Goal: Communication & Community: Connect with others

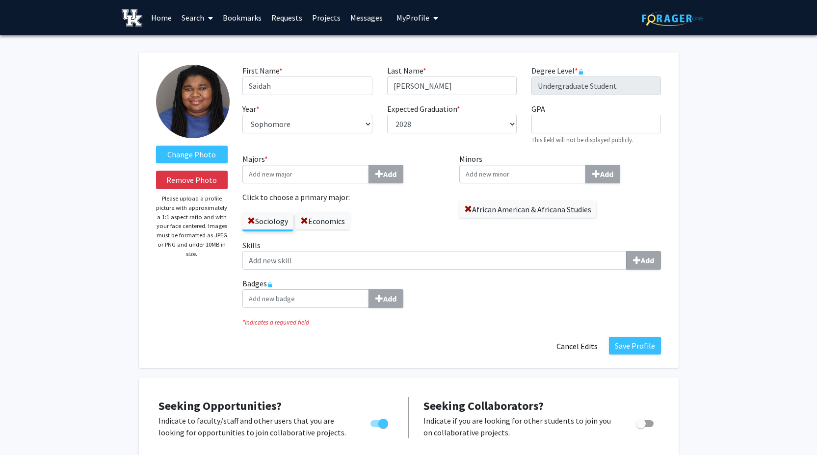
select select "sophomore"
select select "2028"
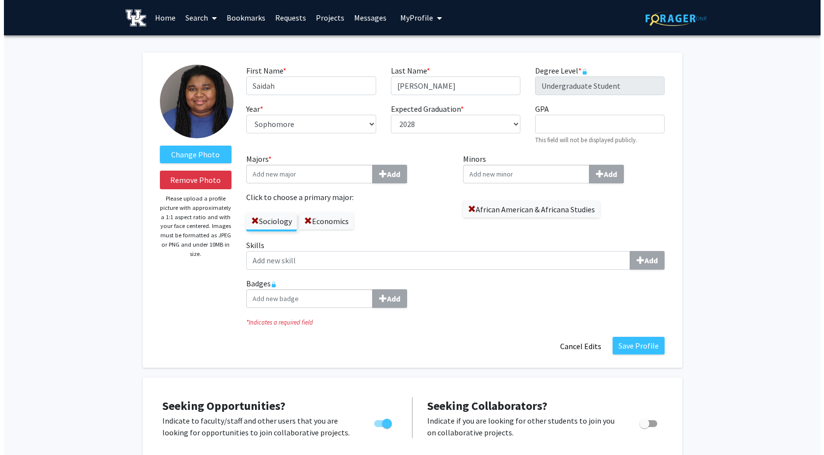
scroll to position [318, 0]
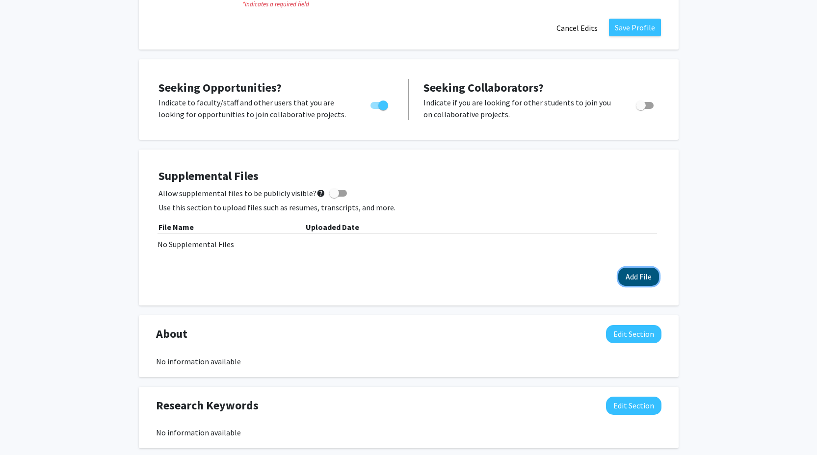
click at [637, 283] on button "Add File" at bounding box center [638, 277] width 41 height 18
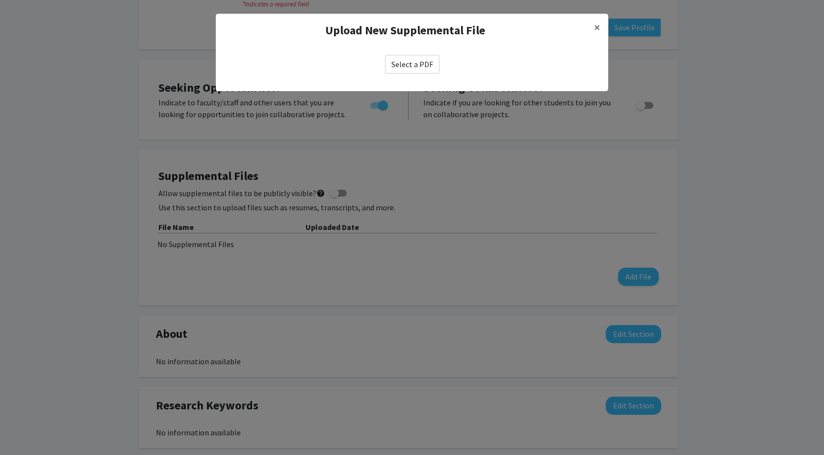
click at [401, 64] on label "Select a PDF" at bounding box center [412, 64] width 54 height 19
click at [0, 0] on input "Select a PDF" at bounding box center [0, 0] width 0 height 0
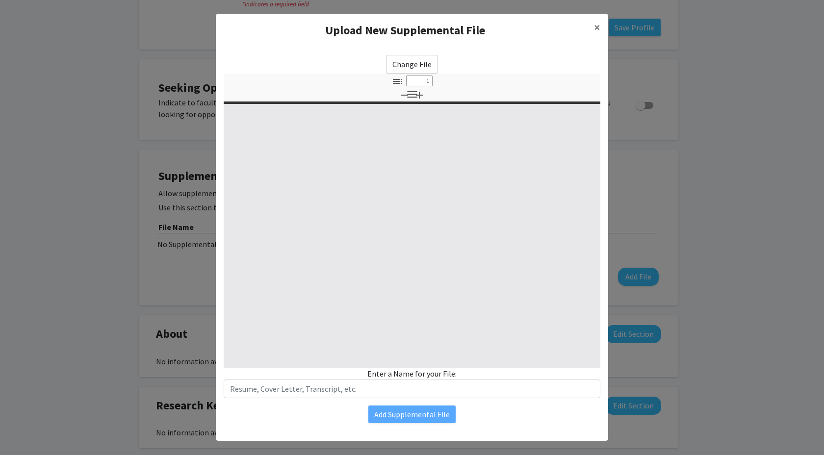
type input "0"
select select "custom"
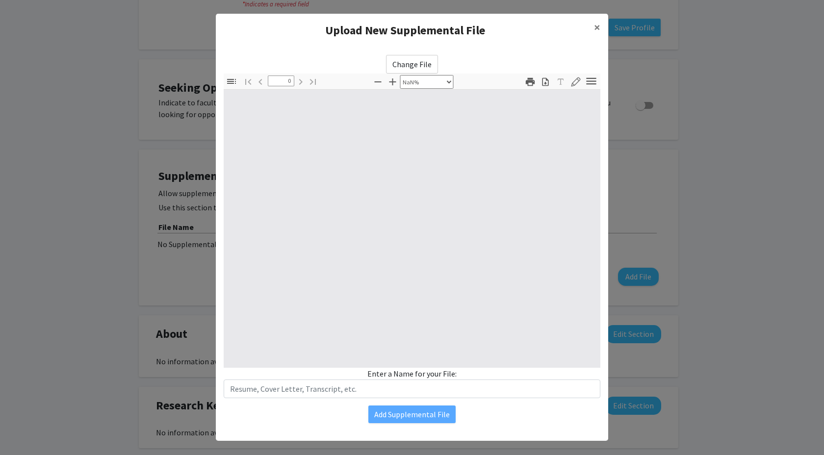
type input "1"
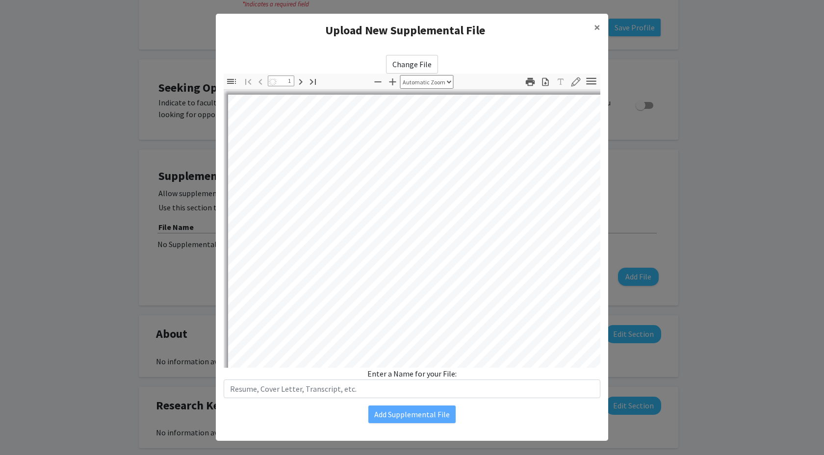
select select "auto"
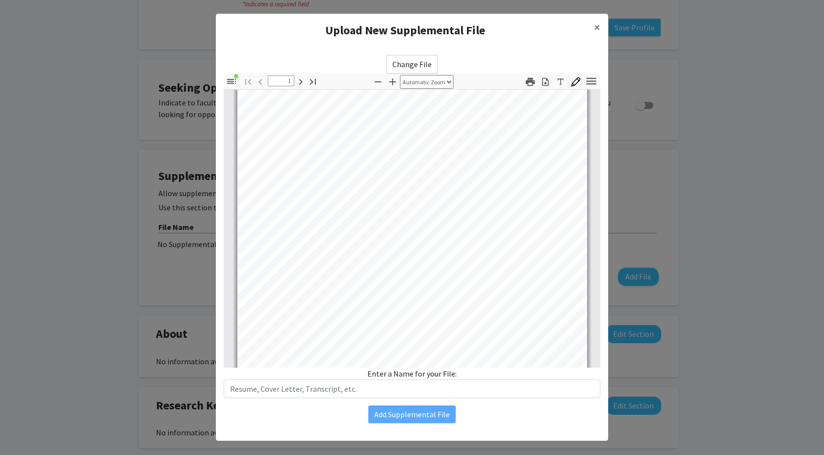
scroll to position [0, 0]
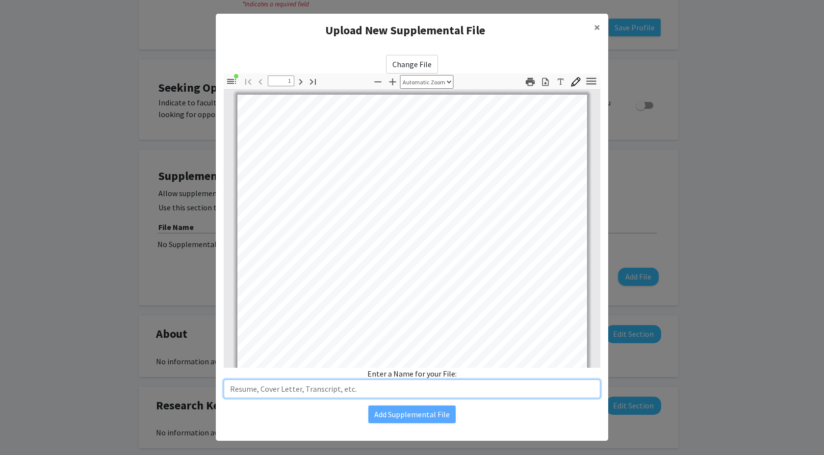
click at [323, 387] on input "text" at bounding box center [412, 389] width 377 height 19
type input "Resume"
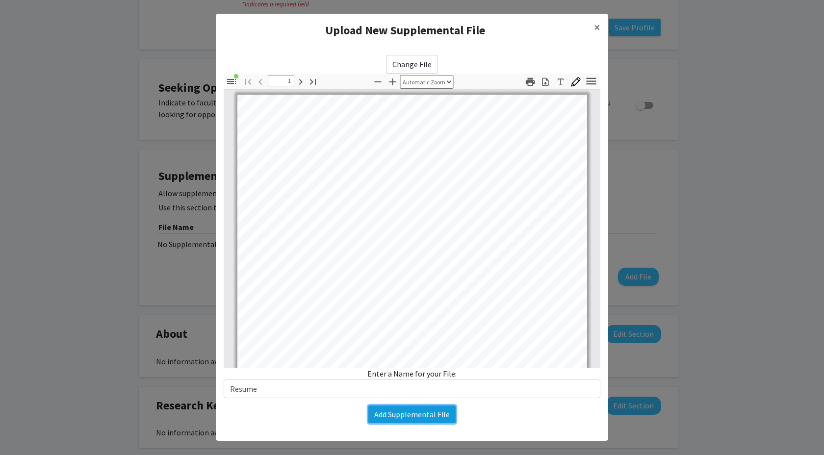
click at [372, 413] on button "Add Supplemental File" at bounding box center [411, 415] width 87 height 18
select select "sophomore"
select select "2028"
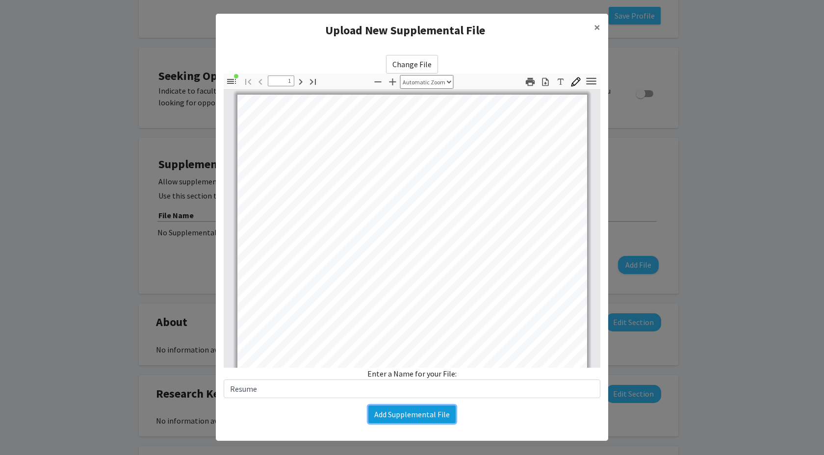
click at [417, 416] on button "Add Supplemental File" at bounding box center [411, 415] width 87 height 18
click at [417, 414] on button "Add Supplemental File" at bounding box center [411, 415] width 87 height 18
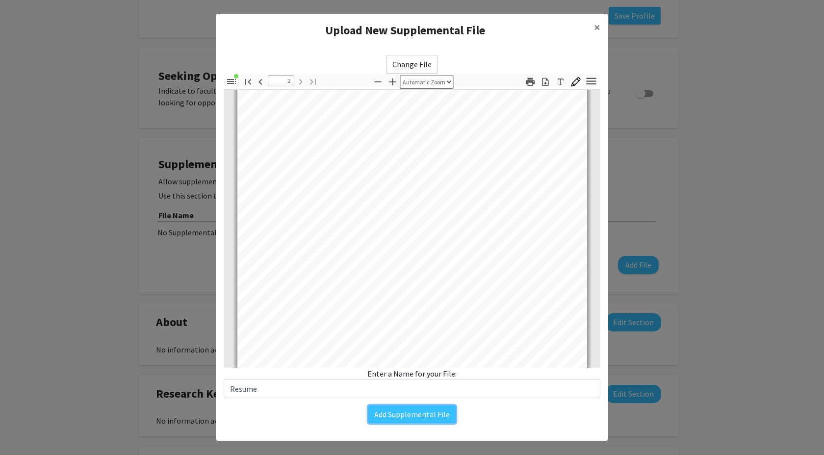
scroll to position [81, 0]
type input "1"
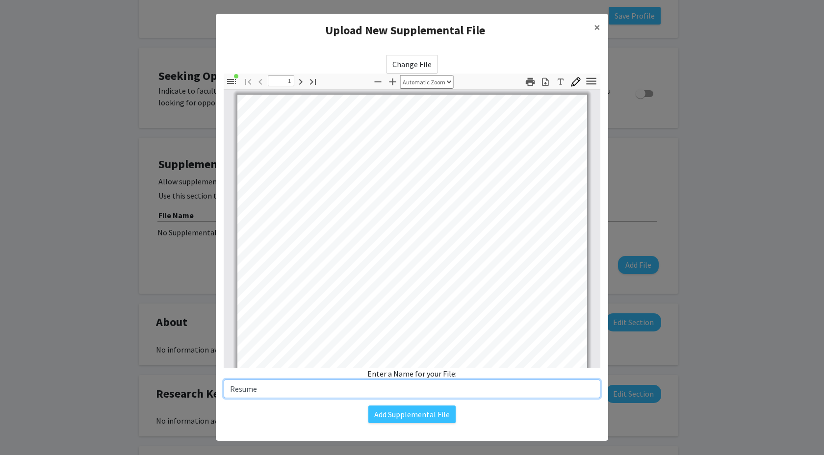
click at [384, 389] on input "Resume" at bounding box center [412, 389] width 377 height 19
type input "Resume"
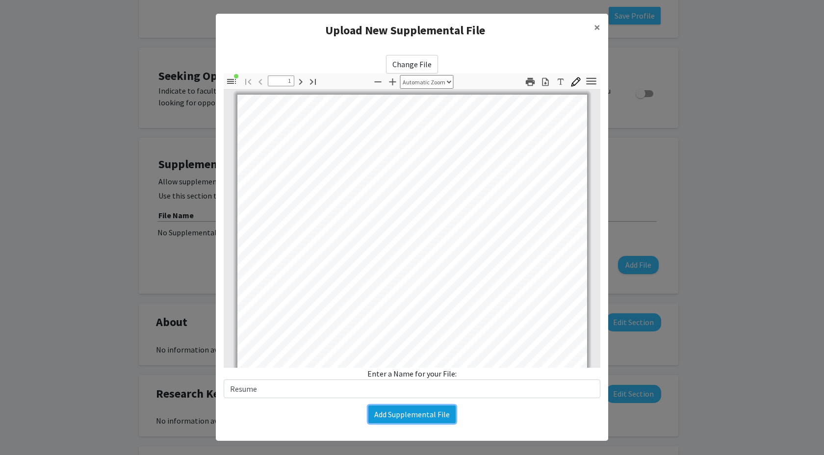
click at [396, 412] on button "Add Supplemental File" at bounding box center [411, 415] width 87 height 18
click at [594, 29] on span "×" at bounding box center [597, 27] width 6 height 15
click at [596, 25] on span "×" at bounding box center [597, 27] width 6 height 15
click at [589, 26] on button "×" at bounding box center [597, 27] width 22 height 27
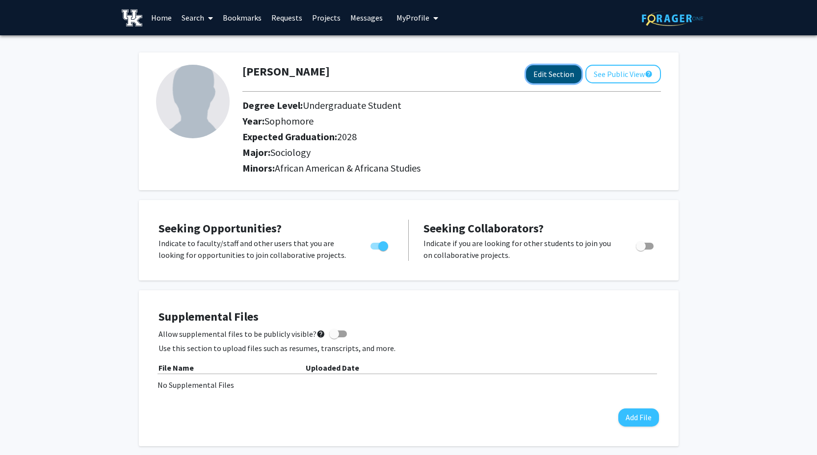
click at [551, 77] on button "Edit Section" at bounding box center [553, 74] width 55 height 18
select select "sophomore"
select select "2028"
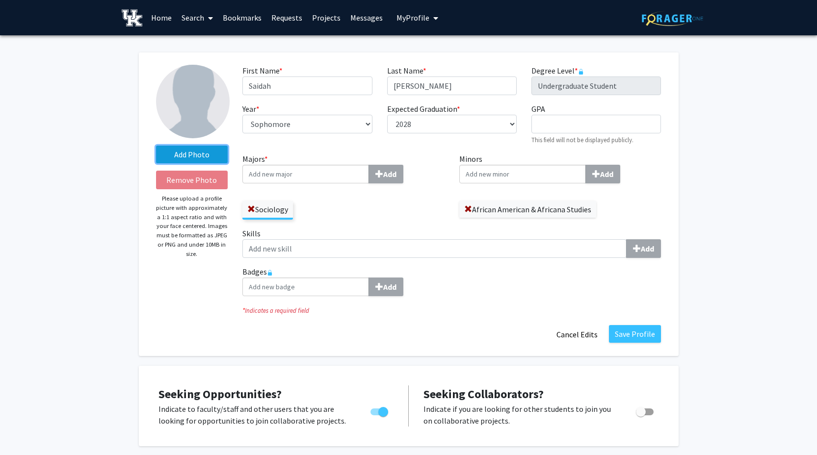
click at [173, 155] on label "Add Photo" at bounding box center [192, 155] width 72 height 18
click at [0, 0] on input "Add Photo" at bounding box center [0, 0] width 0 height 0
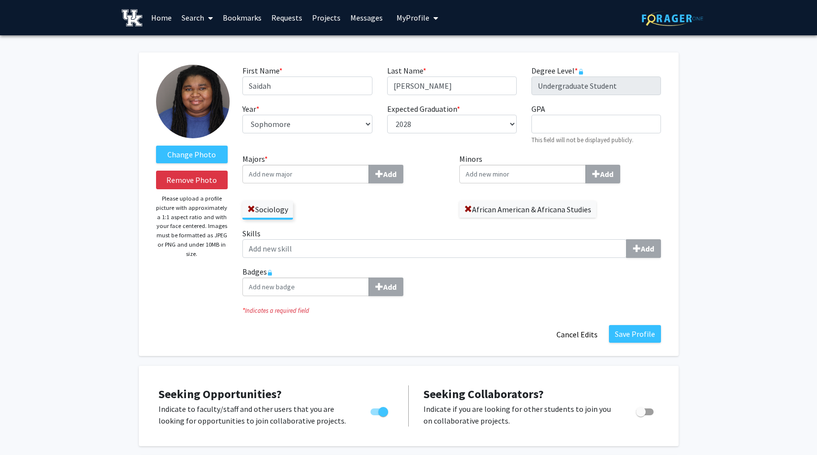
click at [194, 113] on img at bounding box center [193, 102] width 74 height 74
click at [294, 178] on input "Majors * Add" at bounding box center [305, 174] width 127 height 19
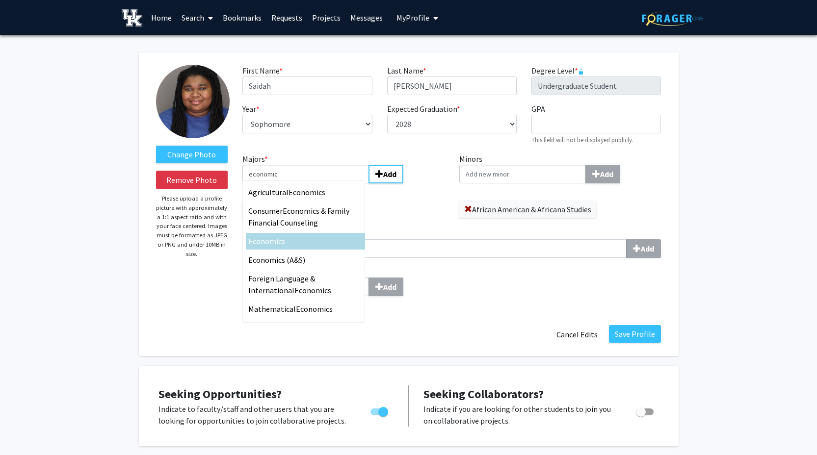
type input "economic"
click at [306, 244] on div "Economic s" at bounding box center [305, 241] width 114 height 12
click at [306, 183] on input "economic" at bounding box center [305, 174] width 127 height 19
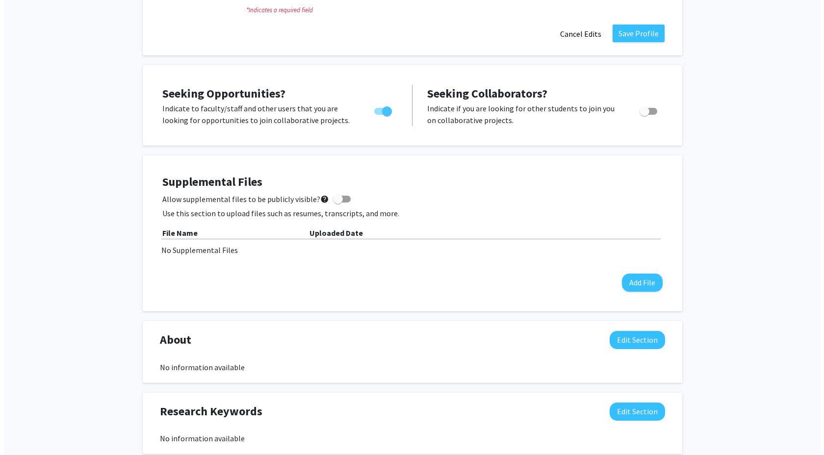
scroll to position [322, 0]
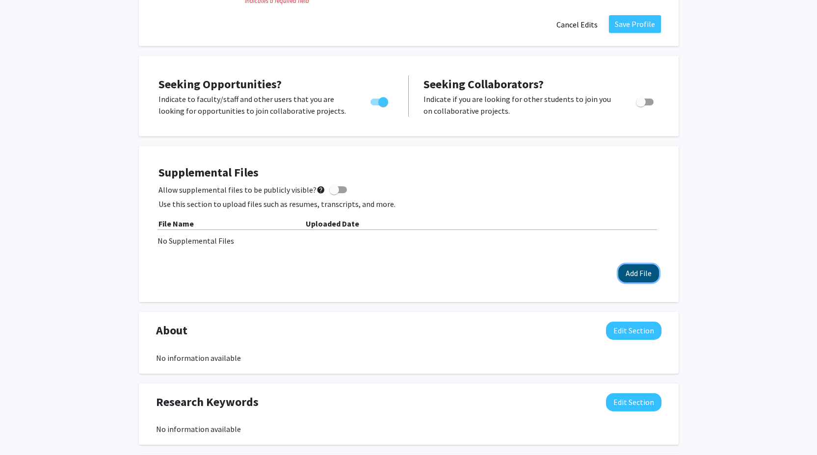
click at [623, 273] on button "Add File" at bounding box center [638, 273] width 41 height 18
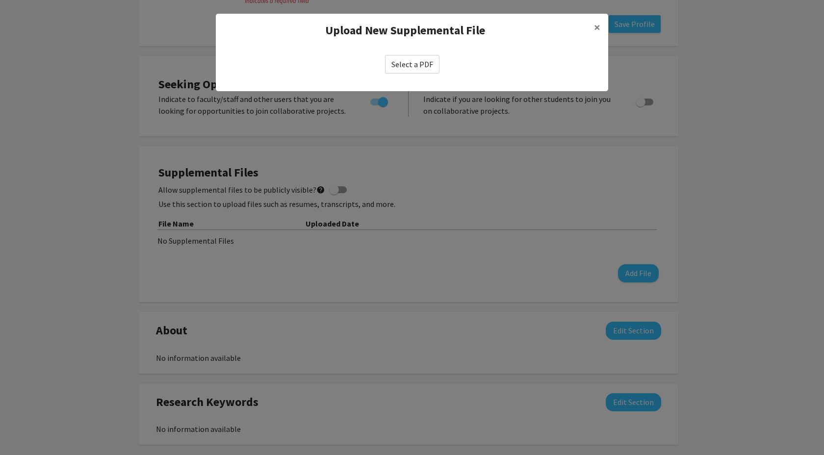
click at [406, 70] on label "Select a PDF" at bounding box center [412, 64] width 54 height 19
click at [0, 0] on input "Select a PDF" at bounding box center [0, 0] width 0 height 0
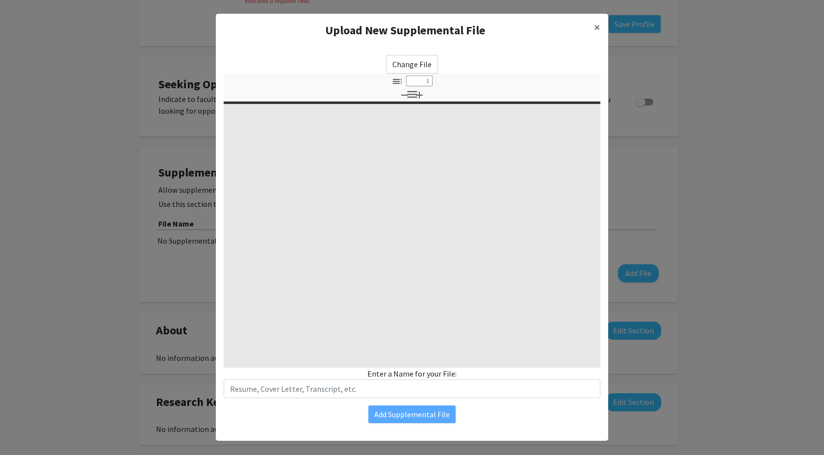
select select "custom"
type input "0"
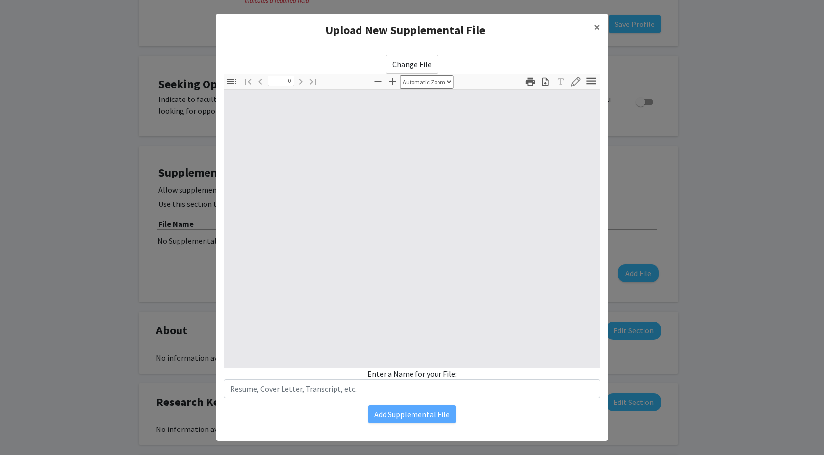
select select "custom"
type input "1"
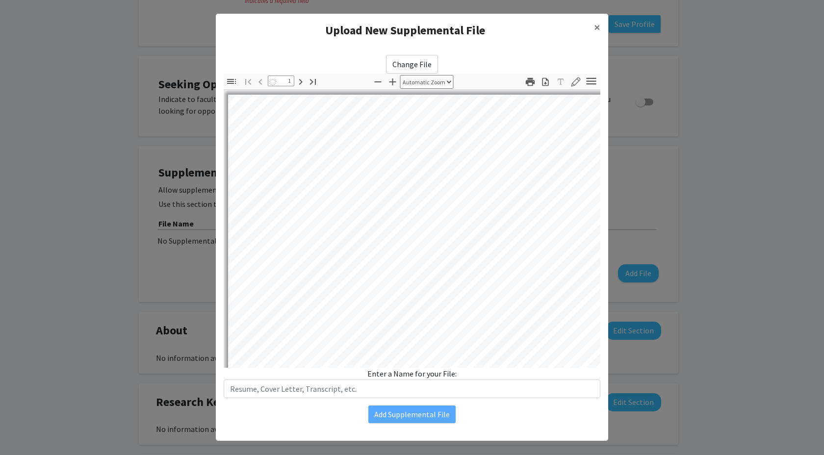
select select "auto"
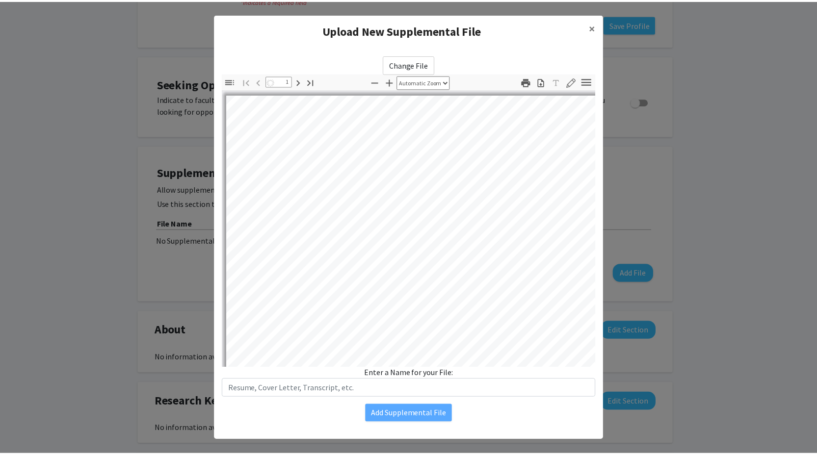
scroll to position [0, 0]
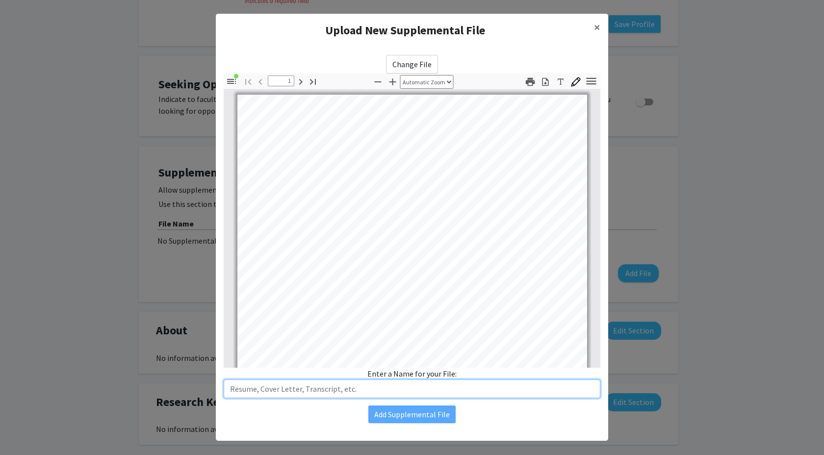
click at [268, 392] on input "text" at bounding box center [412, 389] width 377 height 19
type input "Resume"
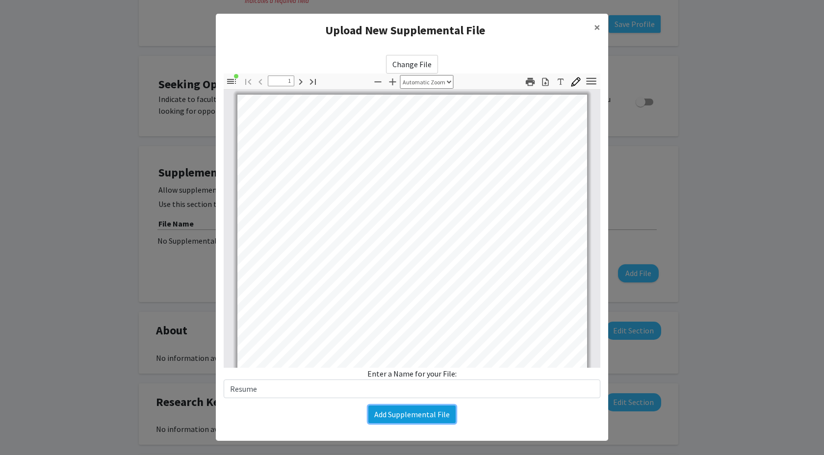
click at [380, 412] on button "Add Supplemental File" at bounding box center [411, 415] width 87 height 18
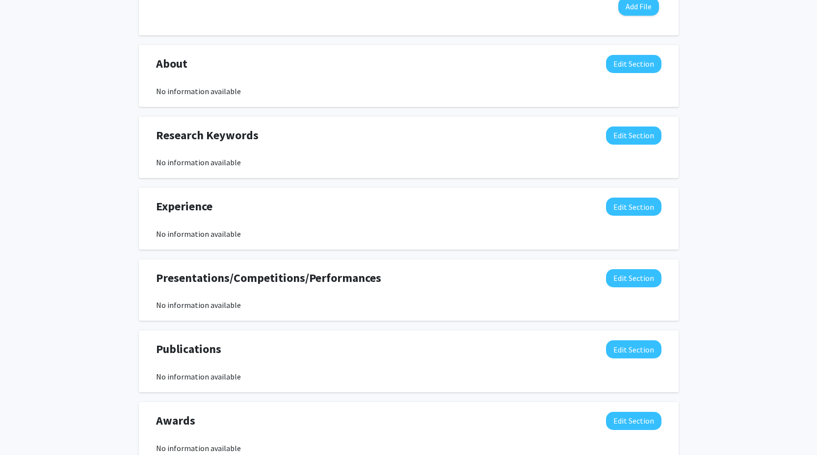
scroll to position [674, 0]
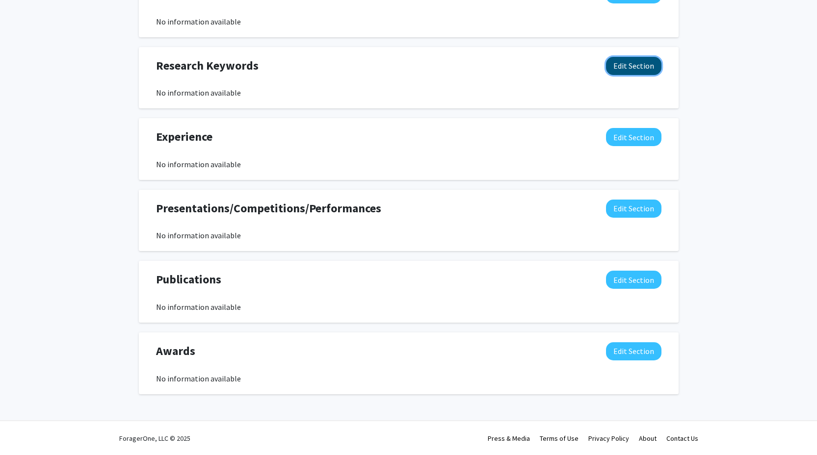
click at [635, 68] on button "Edit Section" at bounding box center [633, 66] width 55 height 18
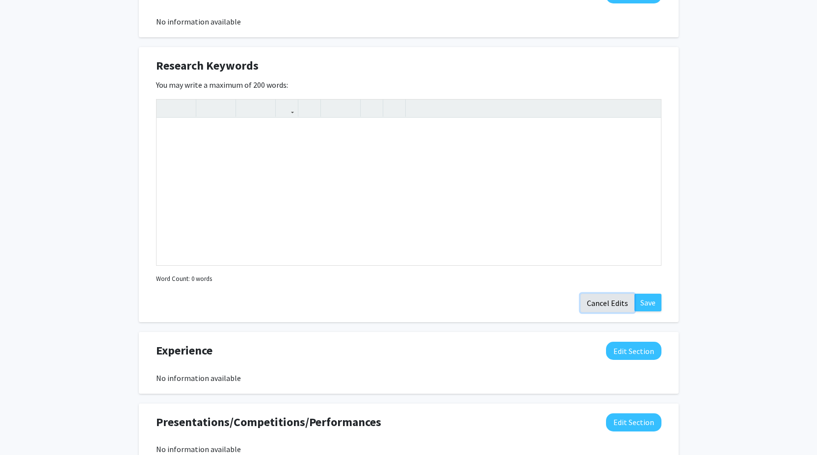
click at [604, 304] on button "Cancel Edits" at bounding box center [607, 303] width 54 height 19
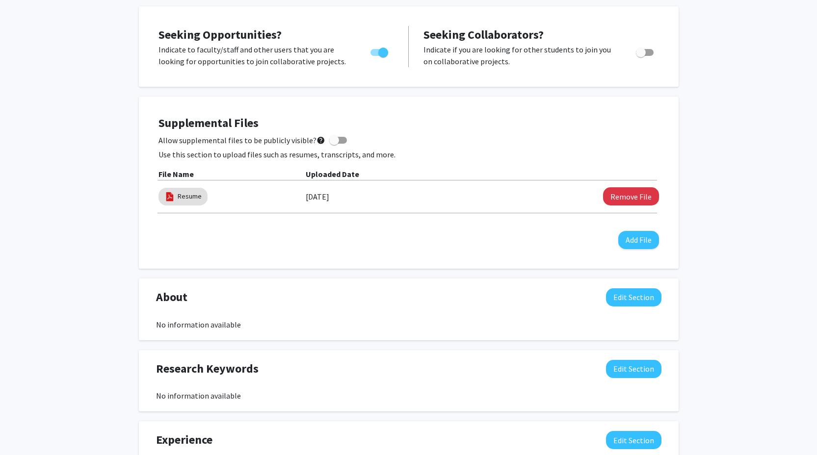
scroll to position [0, 0]
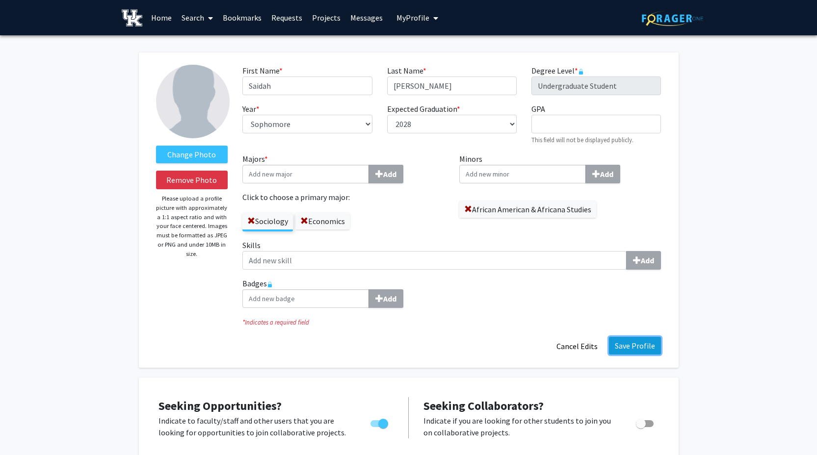
click at [640, 342] on button "Save Profile" at bounding box center [635, 346] width 52 height 18
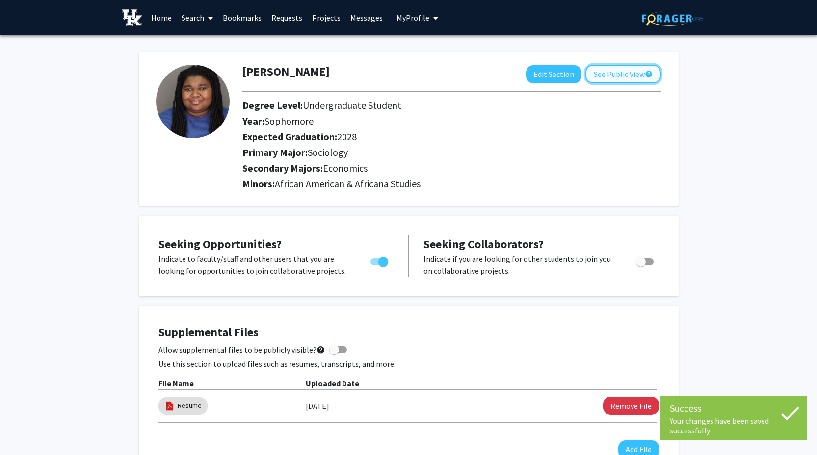
click at [620, 73] on button "See Public View help" at bounding box center [623, 74] width 76 height 19
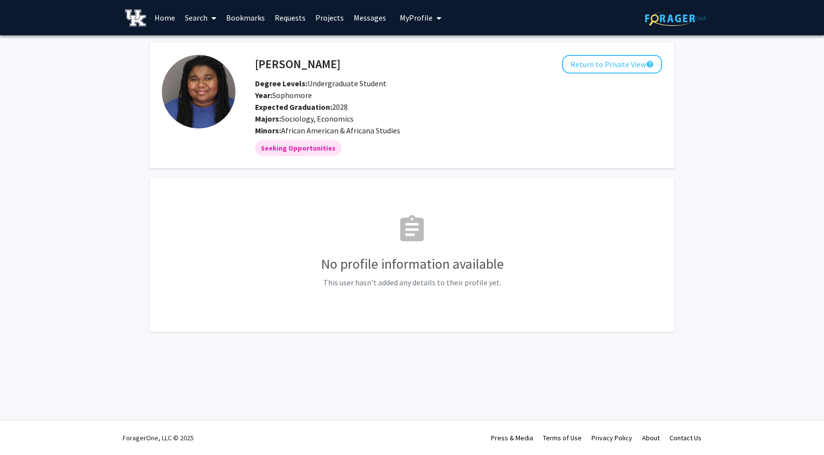
click at [199, 10] on link "Search" at bounding box center [200, 17] width 41 height 34
click at [212, 65] on span "Students" at bounding box center [210, 65] width 60 height 20
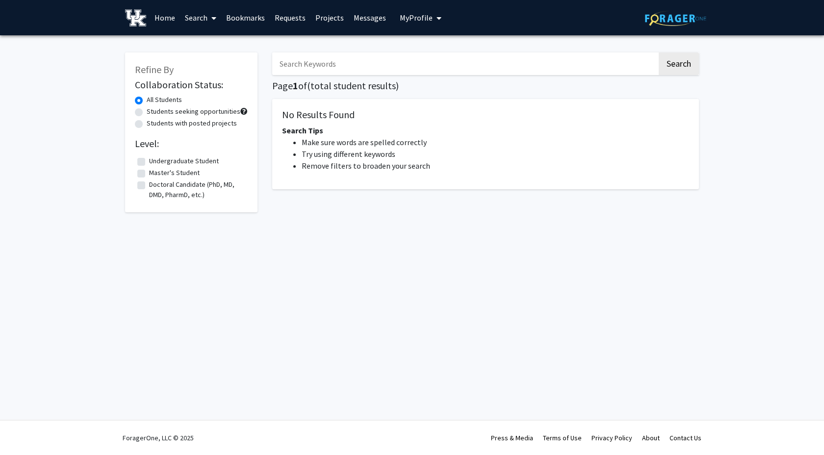
click at [337, 70] on input "Search Keywords" at bounding box center [464, 63] width 385 height 23
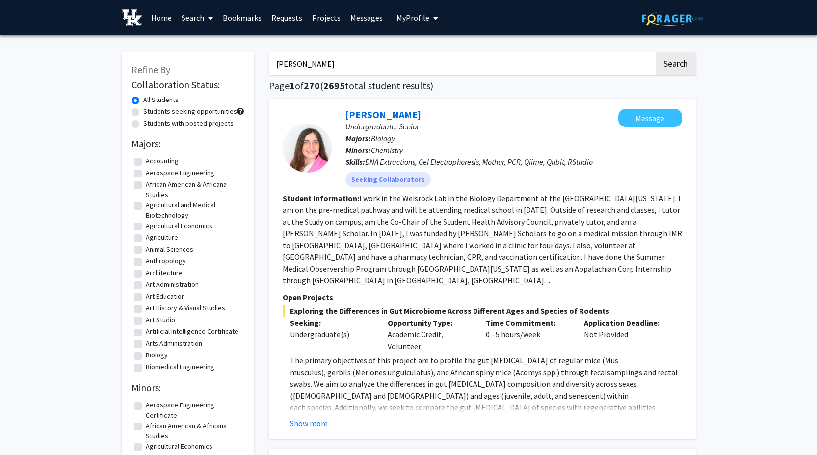
click at [655, 52] on button "Search" at bounding box center [675, 63] width 40 height 23
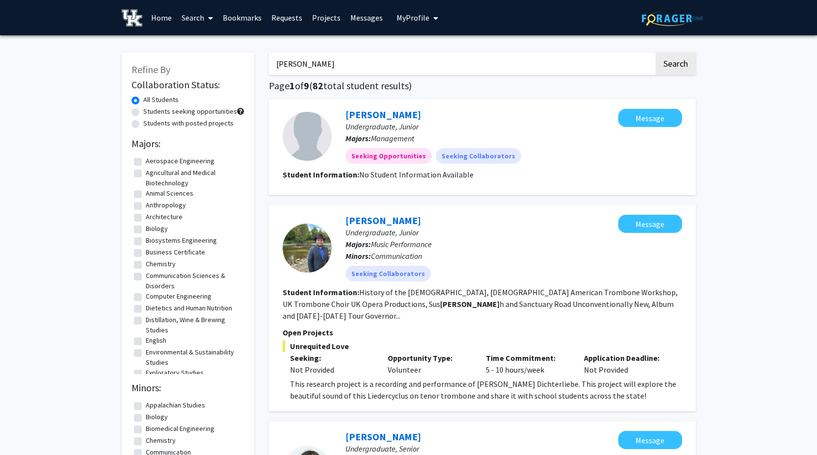
click at [334, 63] on input "anna stock" at bounding box center [461, 63] width 385 height 23
type input "anna stockstill"
click at [655, 52] on button "Search" at bounding box center [675, 63] width 40 height 23
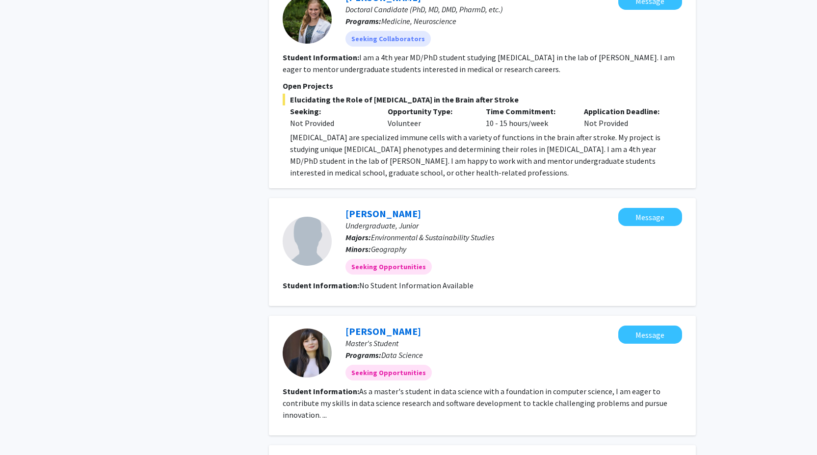
scroll to position [898, 0]
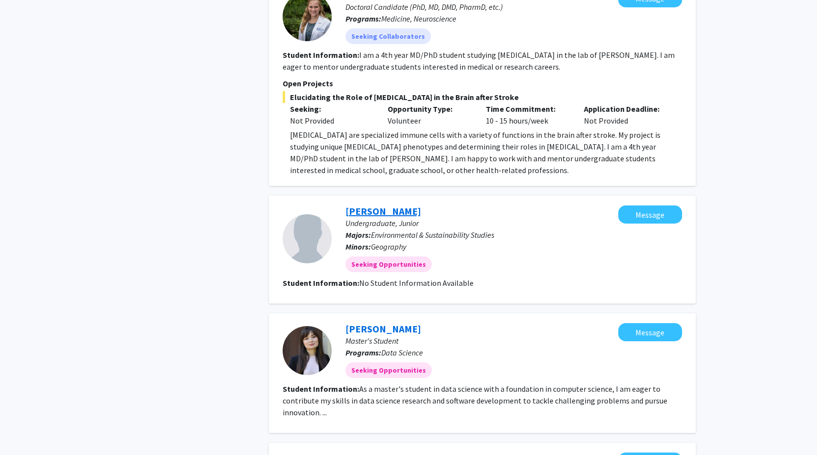
click at [381, 205] on link "Anna Stockstill" at bounding box center [383, 211] width 76 height 12
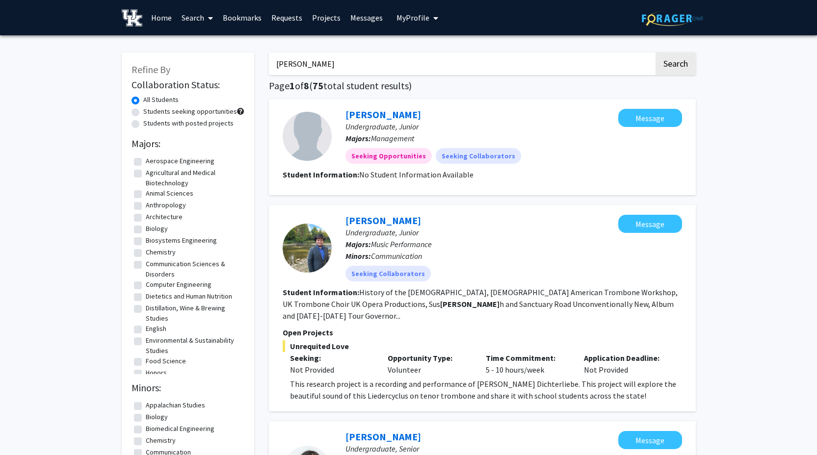
drag, startPoint x: 335, startPoint y: 67, endPoint x: 234, endPoint y: 68, distance: 101.0
type input "regan slish"
click at [655, 52] on button "Search" at bounding box center [675, 63] width 40 height 23
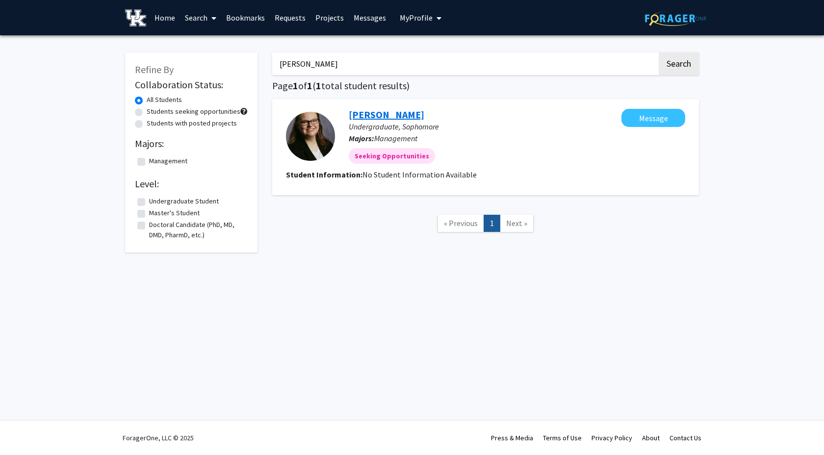
click at [376, 116] on link "Regan Slish" at bounding box center [387, 114] width 76 height 12
drag, startPoint x: 332, startPoint y: 60, endPoint x: 253, endPoint y: 60, distance: 79.0
click at [253, 60] on div "Refine By Collaboration Status: All Students Students seeking opportunities Stu…" at bounding box center [412, 148] width 589 height 210
click at [659, 52] on button "Search" at bounding box center [679, 63] width 40 height 23
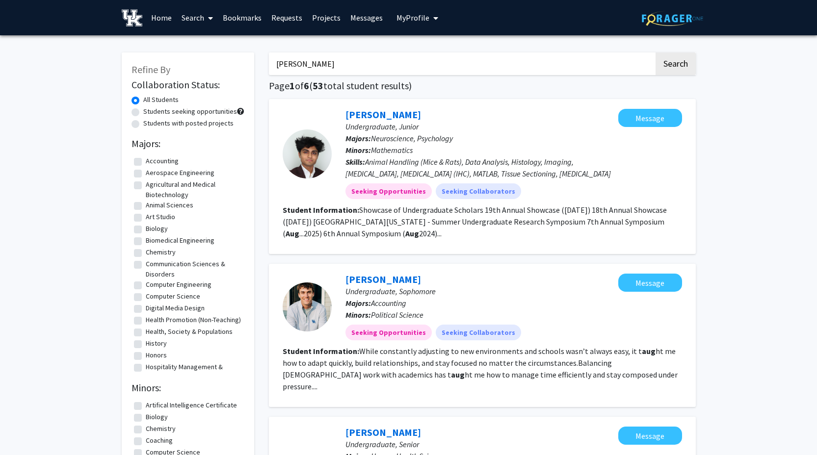
click at [655, 52] on button "Search" at bounding box center [675, 63] width 40 height 23
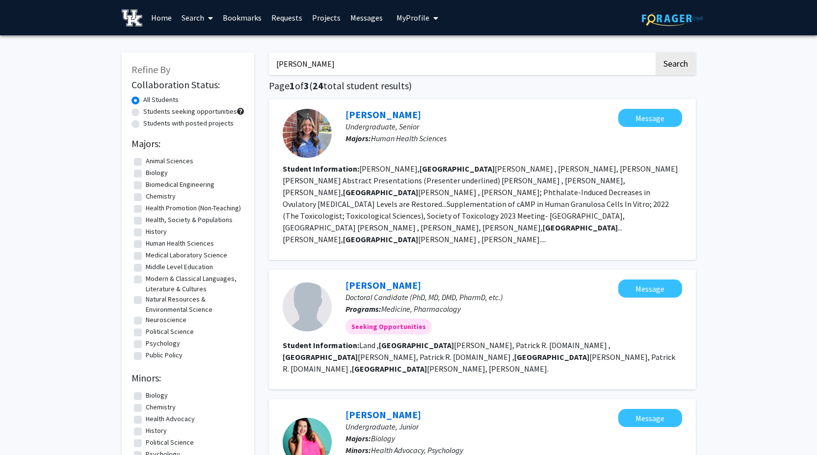
click at [290, 68] on input "madison augustine" at bounding box center [461, 63] width 385 height 23
type input "augustine"
click at [655, 52] on button "Search" at bounding box center [675, 63] width 40 height 23
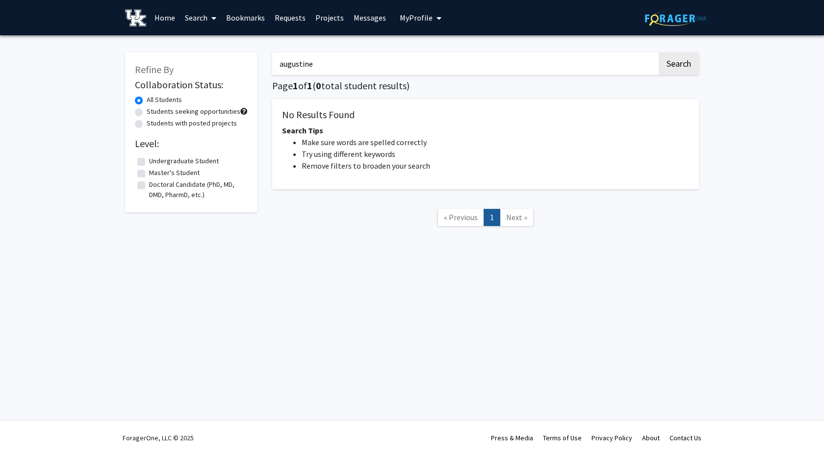
click at [304, 64] on input "augustine" at bounding box center [464, 63] width 385 height 23
type input "ariel Gabay"
click at [659, 52] on button "Search" at bounding box center [679, 63] width 40 height 23
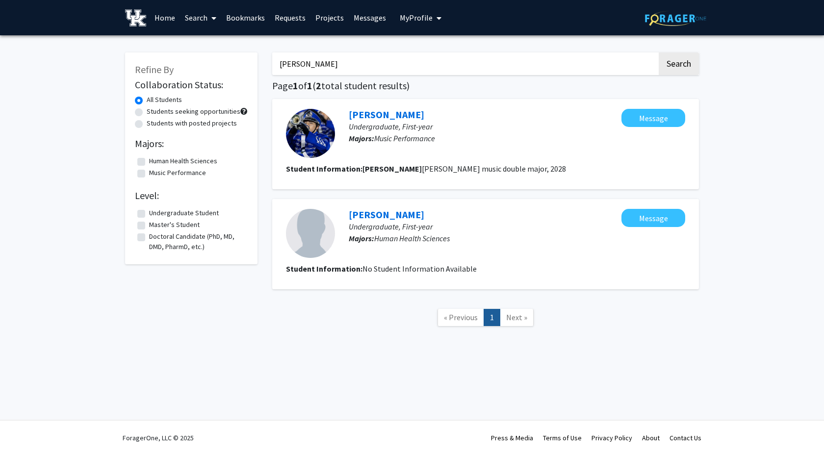
drag, startPoint x: 335, startPoint y: 68, endPoint x: 246, endPoint y: 54, distance: 89.9
click at [246, 54] on div "Refine By Collaboration Status: All Students Students seeking opportunities Stu…" at bounding box center [412, 195] width 589 height 304
click at [659, 52] on button "Search" at bounding box center [679, 63] width 40 height 23
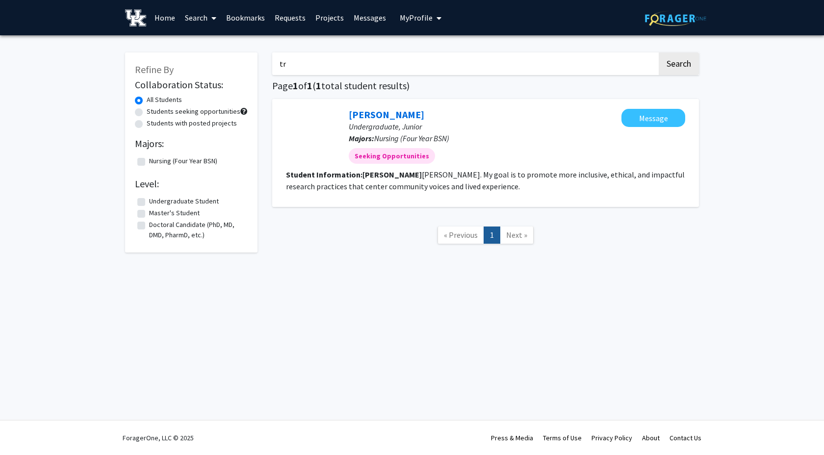
type input "t"
click at [199, 18] on link "Search" at bounding box center [200, 17] width 41 height 34
click at [222, 42] on span "Faculty/Staff" at bounding box center [216, 45] width 72 height 20
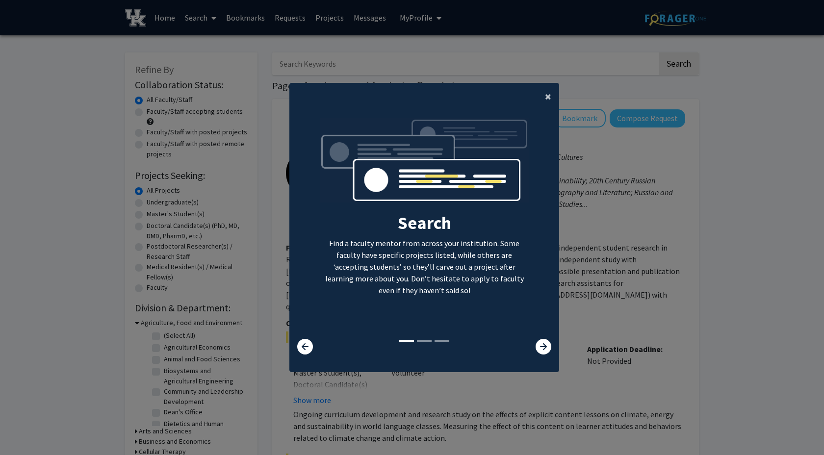
click at [545, 97] on span "×" at bounding box center [548, 96] width 6 height 15
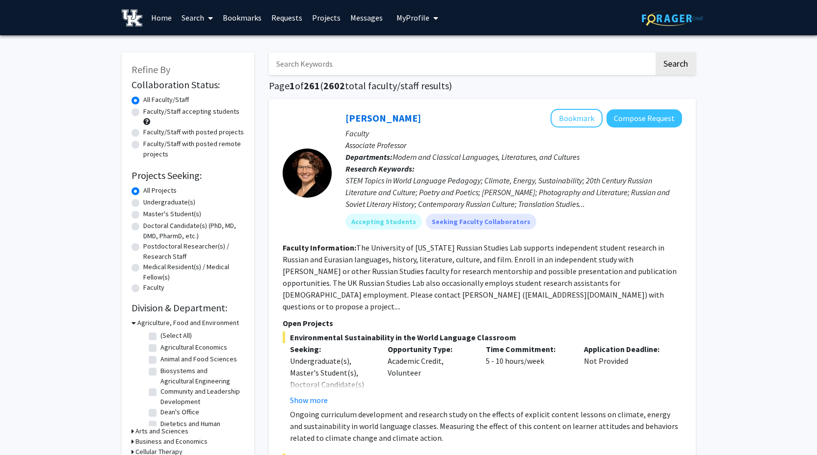
click at [133, 327] on icon at bounding box center [133, 323] width 4 height 10
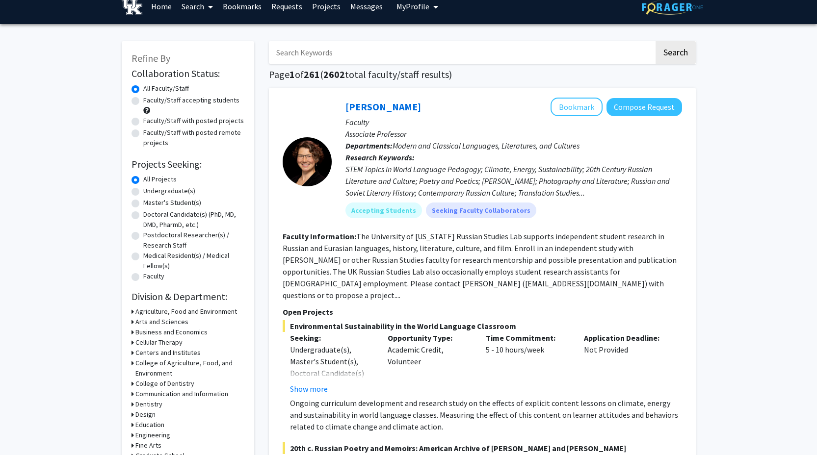
scroll to position [16, 0]
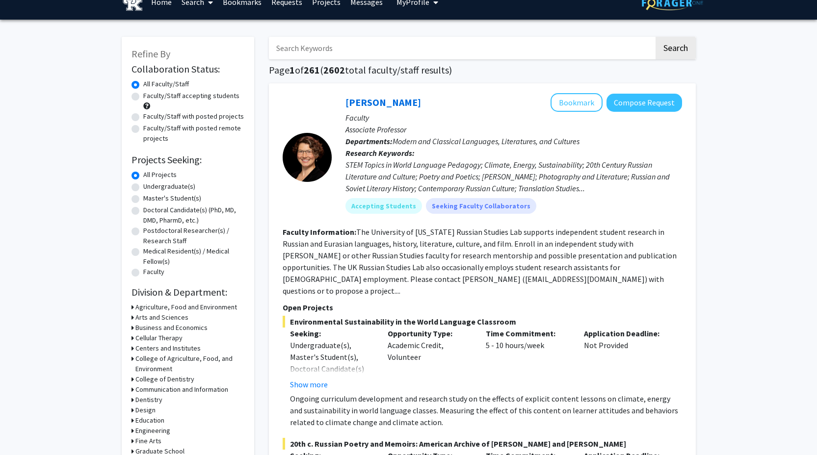
click at [130, 318] on div "Refine By Collaboration Status: Collaboration Status All Faculty/Staff Collabor…" at bounding box center [188, 308] width 132 height 543
click at [131, 315] on icon at bounding box center [132, 317] width 2 height 10
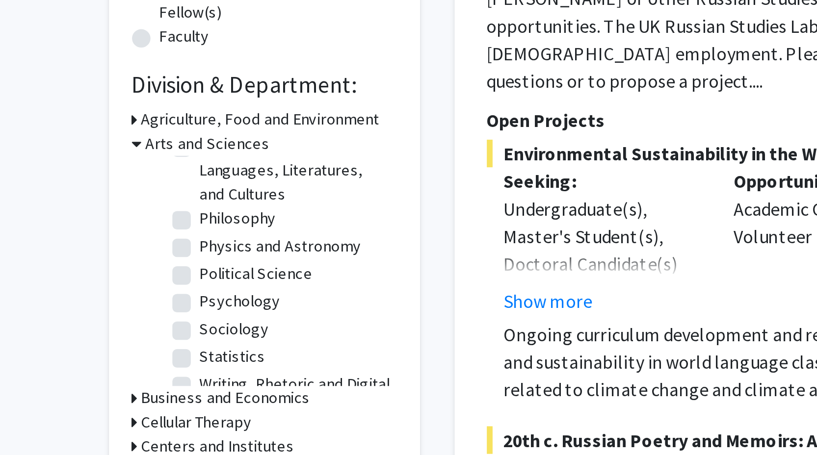
scroll to position [200, 0]
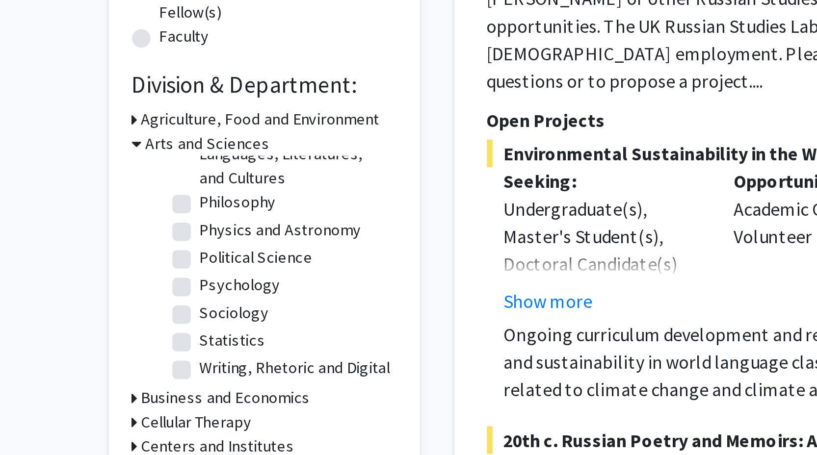
click at [160, 385] on label "Sociology" at bounding box center [174, 390] width 29 height 10
click at [160, 385] on input "Sociology" at bounding box center [163, 388] width 6 height 6
checkbox input "true"
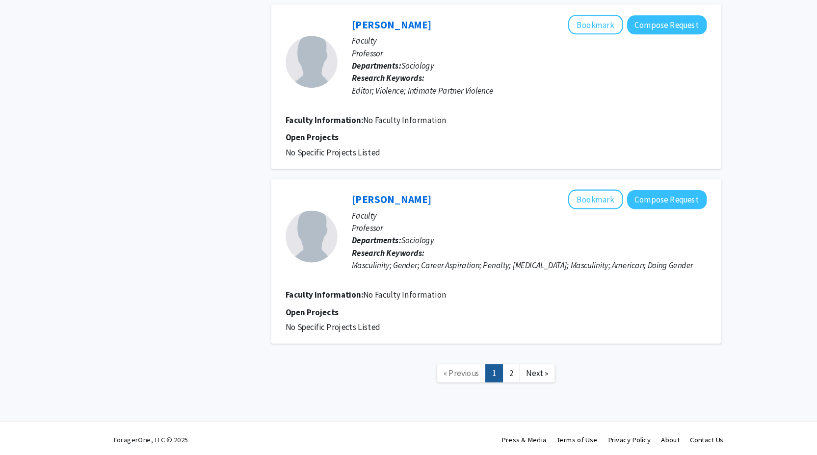
scroll to position [1342, 0]
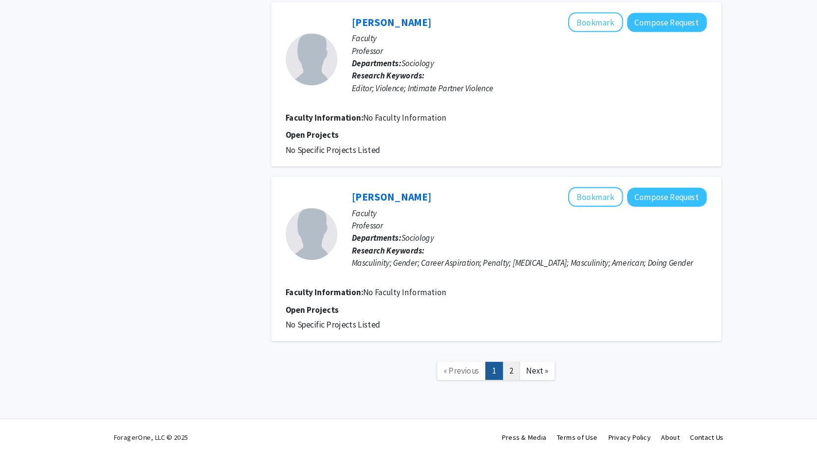
click at [497, 377] on link "2" at bounding box center [496, 374] width 17 height 17
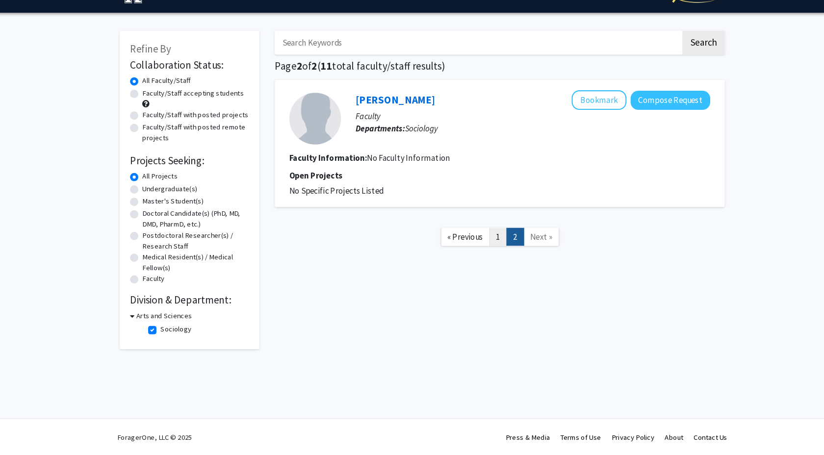
click at [481, 248] on link "1" at bounding box center [484, 247] width 17 height 17
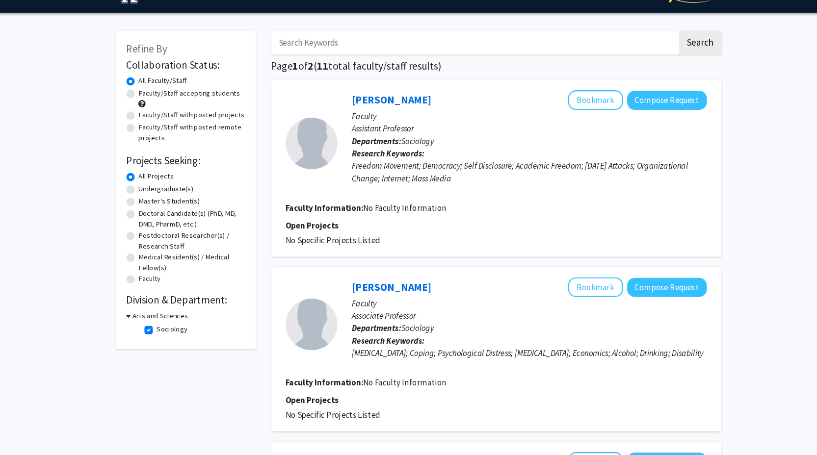
click at [137, 323] on h3 "Arts and Sciences" at bounding box center [163, 323] width 53 height 10
click at [133, 321] on div "Arts and Sciences" at bounding box center [187, 323] width 113 height 10
click at [133, 325] on div "Arts and Sciences" at bounding box center [187, 323] width 113 height 10
click at [131, 324] on icon at bounding box center [132, 323] width 2 height 10
click at [160, 336] on label "Sociology" at bounding box center [174, 336] width 29 height 10
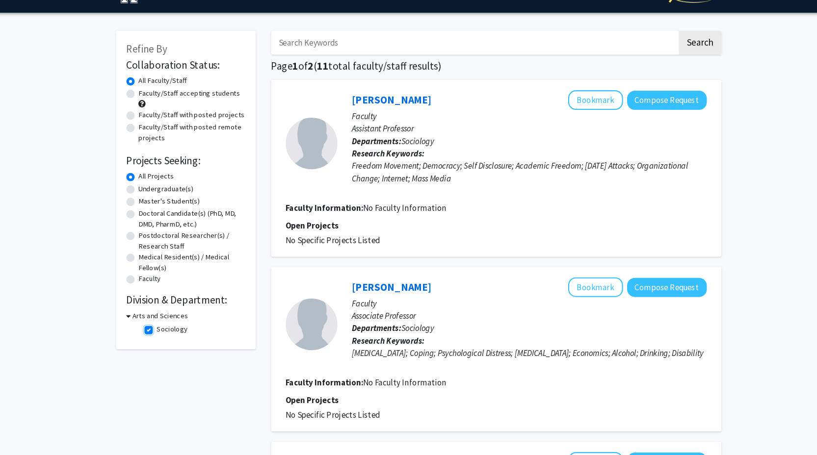
click at [160, 336] on input "Sociology" at bounding box center [163, 334] width 6 height 6
checkbox input "false"
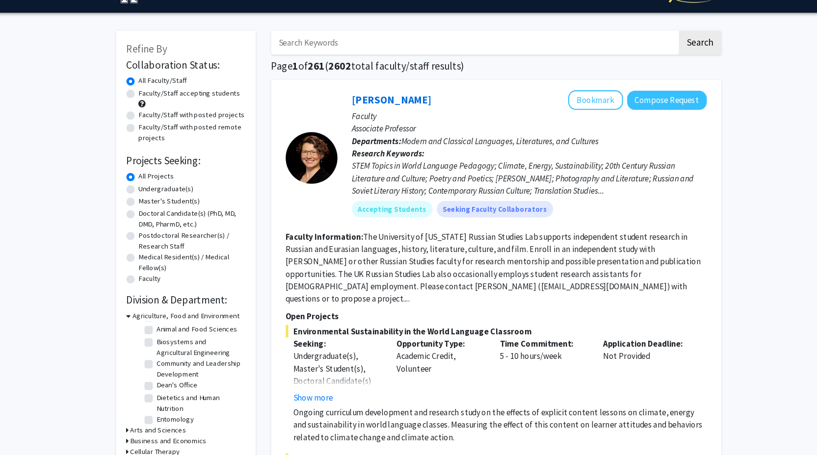
scroll to position [13, 0]
click at [132, 322] on icon at bounding box center [133, 323] width 4 height 10
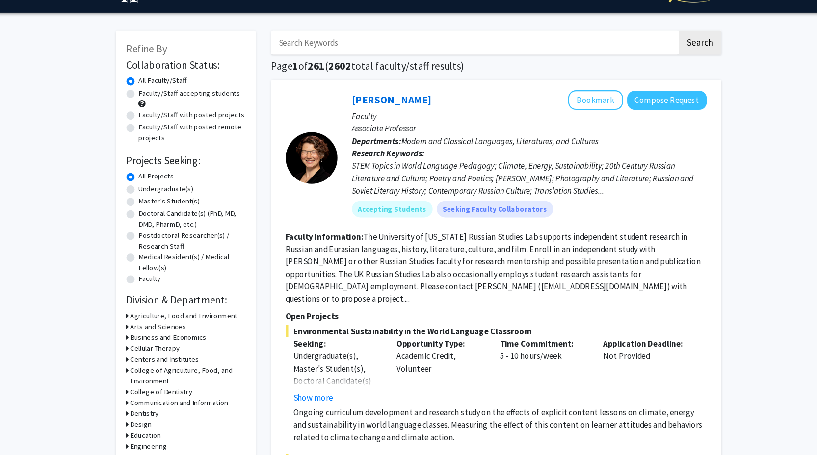
click at [130, 333] on div "Refine By Collaboration Status: Collaboration Status All Faculty/Staff Collabor…" at bounding box center [188, 323] width 132 height 543
click at [131, 332] on icon at bounding box center [132, 333] width 2 height 10
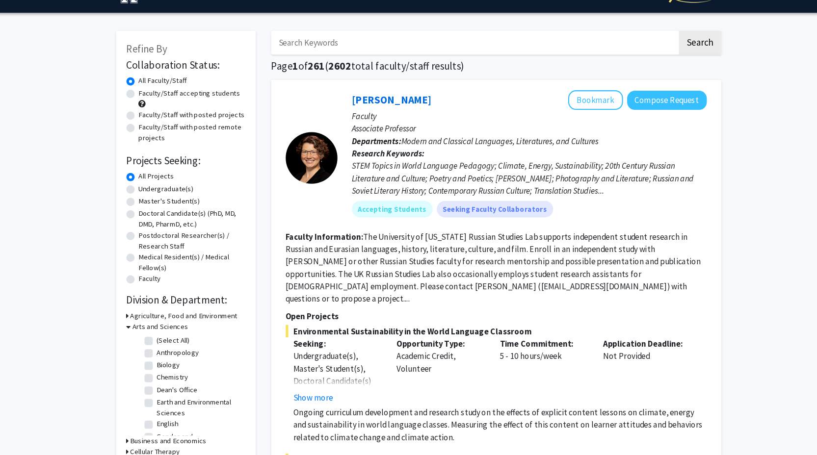
click at [160, 358] on label "Anthropology" at bounding box center [180, 358] width 40 height 10
click at [160, 358] on input "Anthropology" at bounding box center [163, 356] width 6 height 6
checkbox input "true"
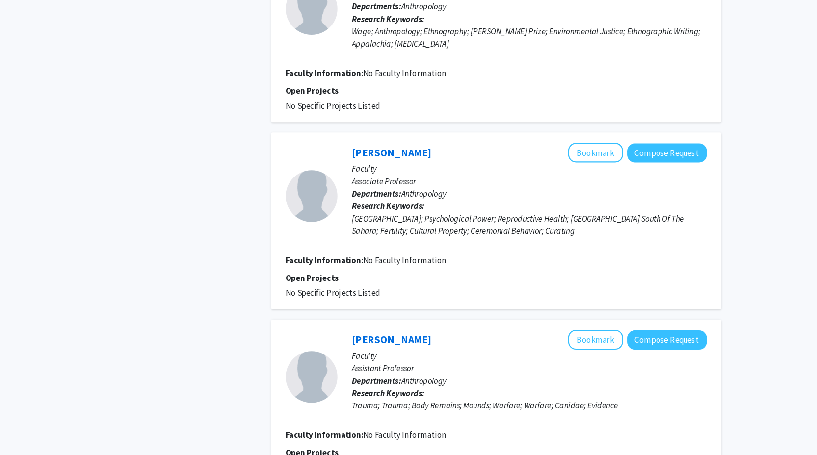
scroll to position [1542, 0]
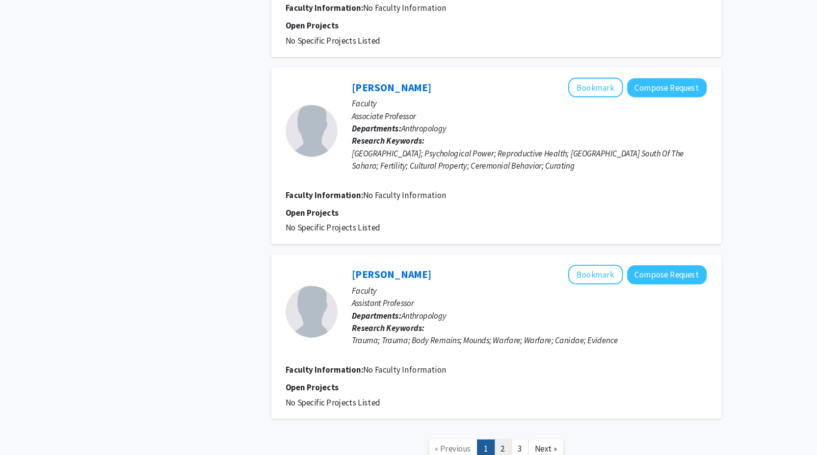
click at [487, 440] on link "2" at bounding box center [488, 448] width 17 height 17
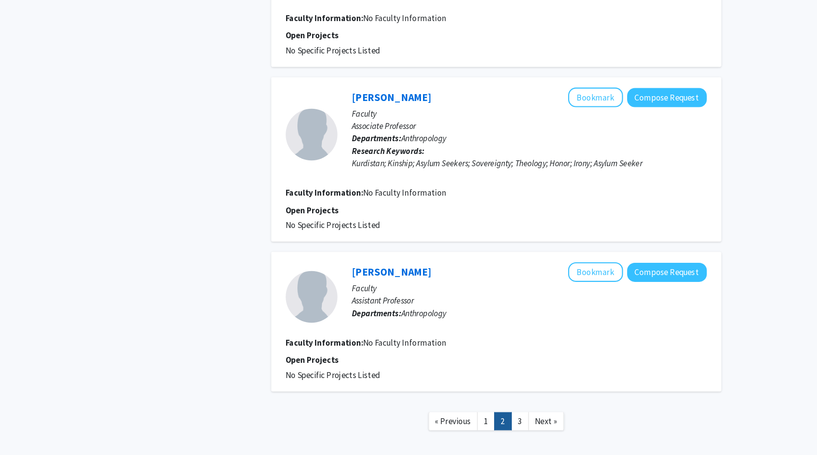
scroll to position [1285, 0]
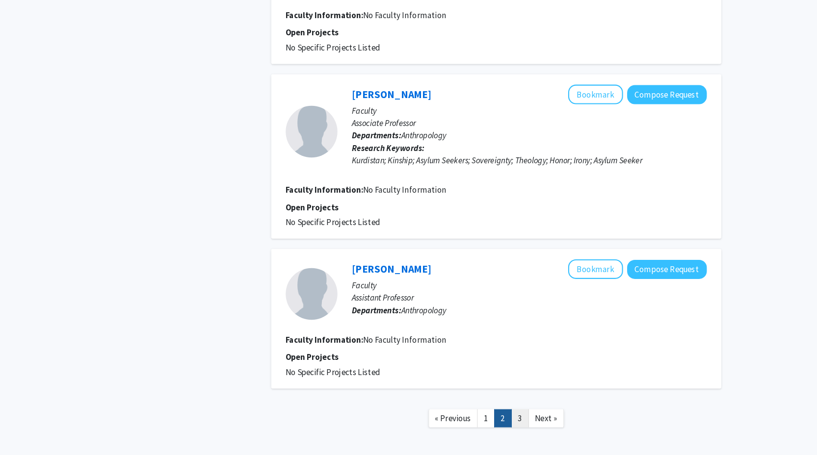
click at [505, 412] on link "3" at bounding box center [504, 420] width 17 height 17
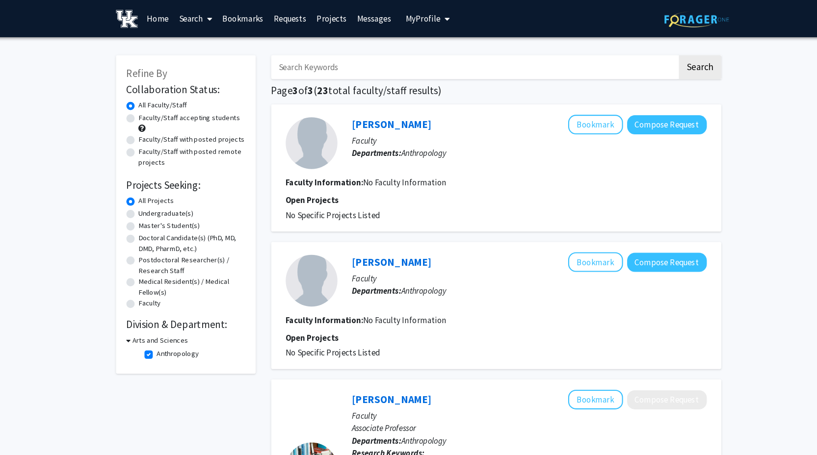
click at [160, 338] on label "Anthropology" at bounding box center [180, 336] width 40 height 10
click at [160, 337] on input "Anthropology" at bounding box center [163, 334] width 6 height 6
checkbox input "false"
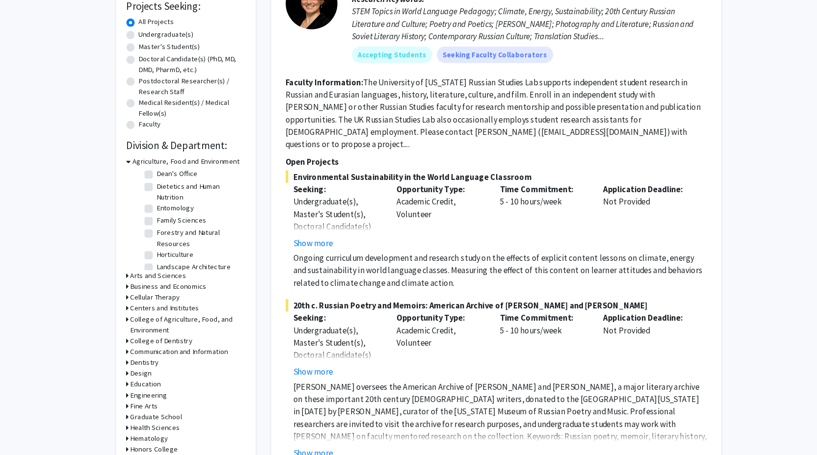
scroll to position [151, 0]
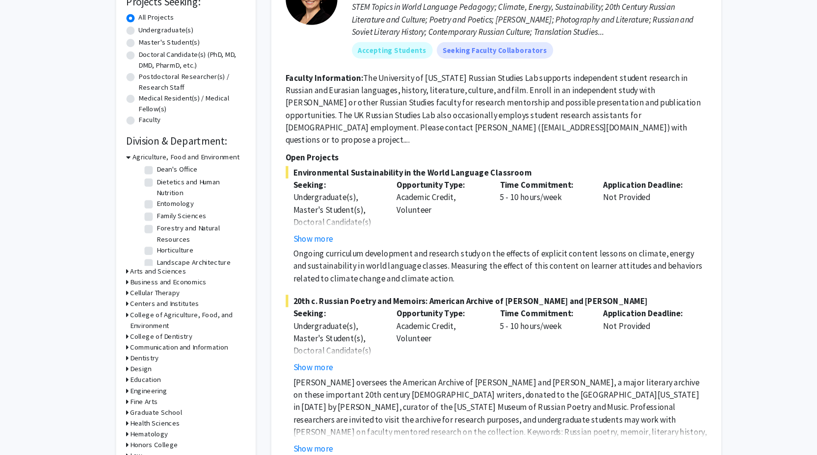
click at [132, 279] on icon at bounding box center [132, 281] width 2 height 10
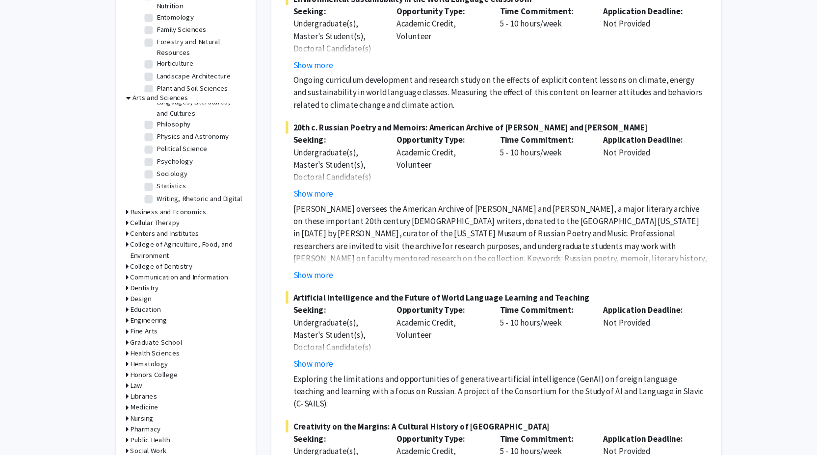
scroll to position [318, 0]
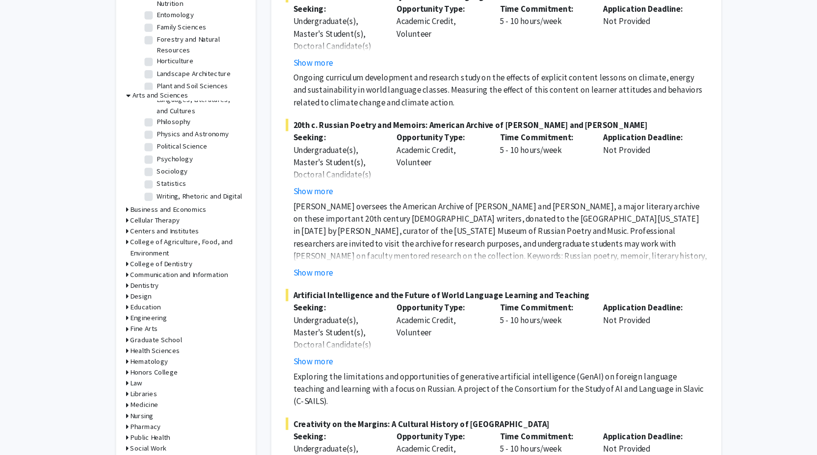
click at [130, 386] on div "Refine By Collaboration Status: Collaboration Status All Faculty/Staff Collabor…" at bounding box center [188, 104] width 132 height 739
click at [132, 386] on icon at bounding box center [132, 387] width 2 height 10
click at [132, 386] on icon at bounding box center [133, 387] width 4 height 10
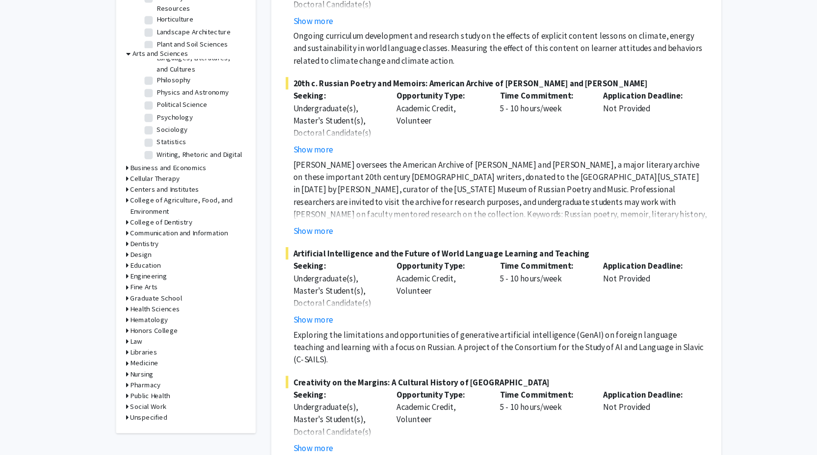
scroll to position [362, 0]
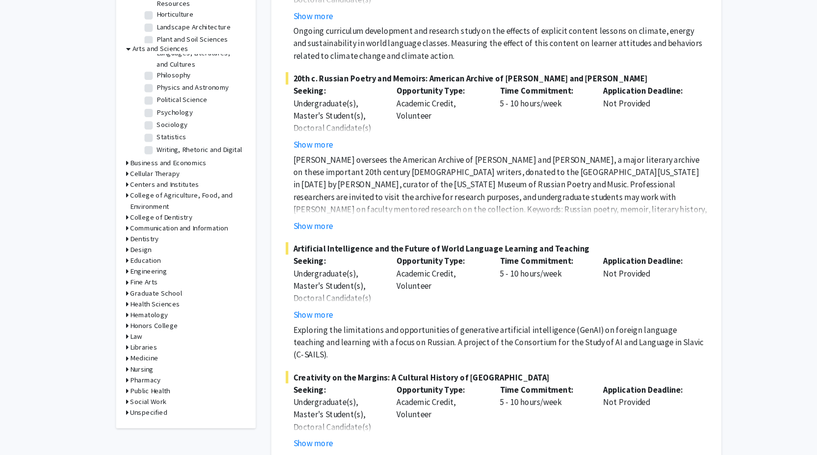
click at [132, 403] on icon at bounding box center [132, 404] width 2 height 10
click at [132, 403] on icon at bounding box center [133, 404] width 4 height 10
click at [130, 413] on div "Refine By Collaboration Status: Collaboration Status All Faculty/Staff Collabor…" at bounding box center [188, 59] width 132 height 739
click at [131, 416] on icon at bounding box center [132, 415] width 2 height 10
click at [131, 414] on icon at bounding box center [133, 415] width 4 height 10
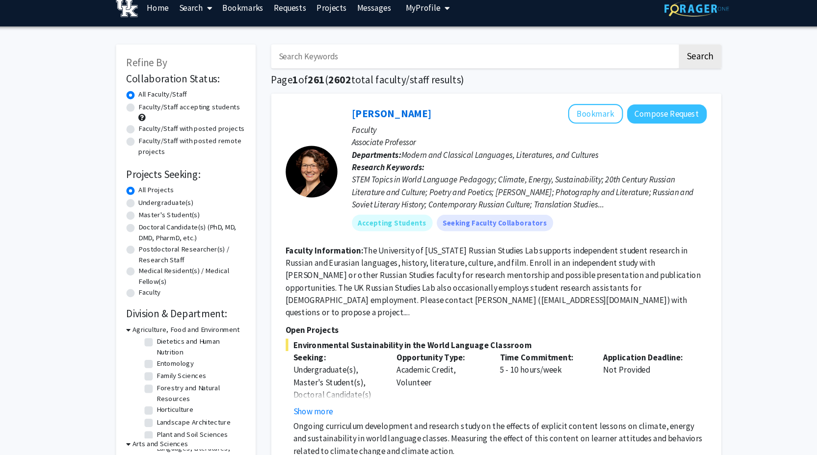
scroll to position [0, 0]
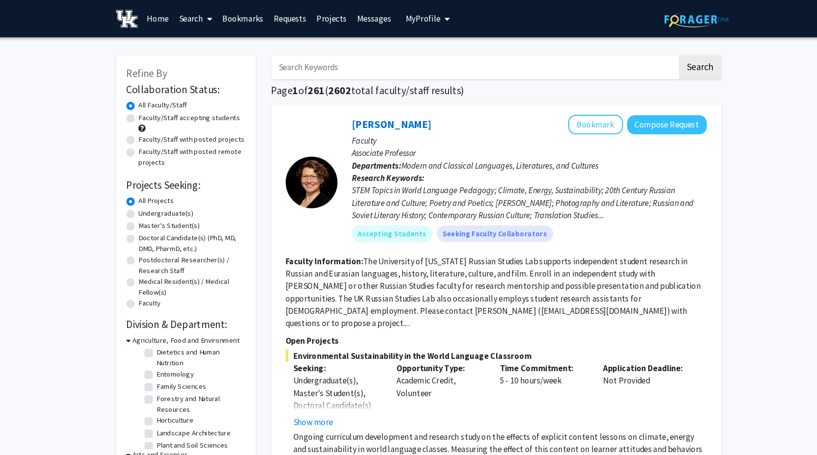
click at [346, 71] on input "Search Keywords" at bounding box center [461, 63] width 385 height 23
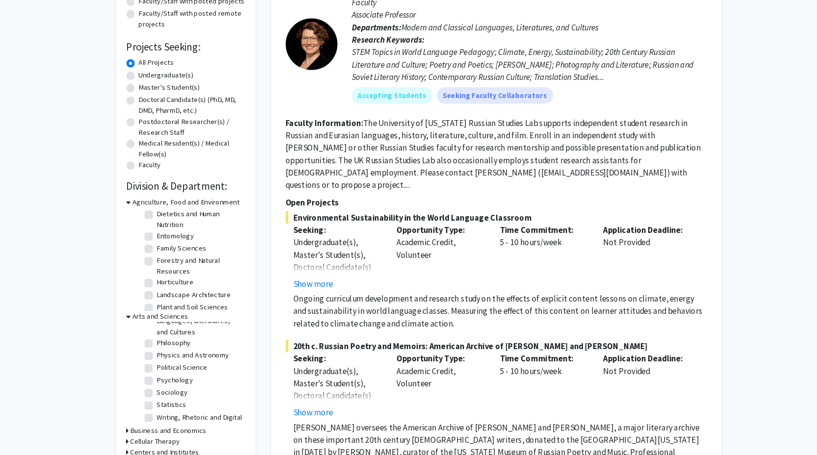
scroll to position [121, 0]
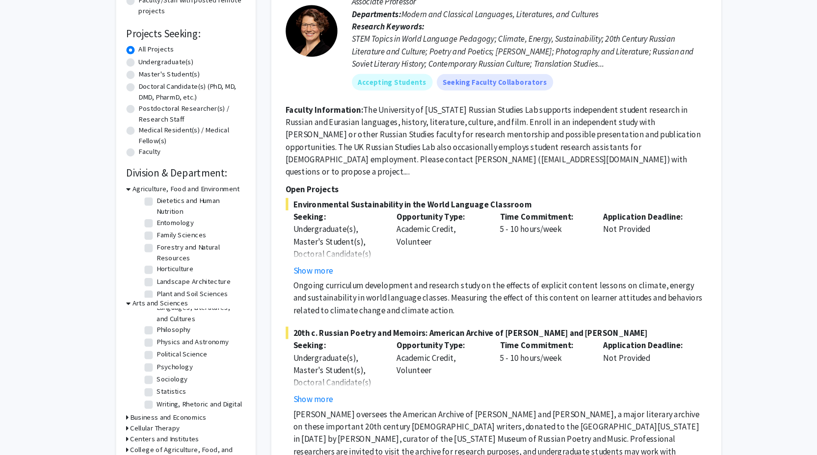
click at [132, 200] on icon at bounding box center [133, 202] width 4 height 10
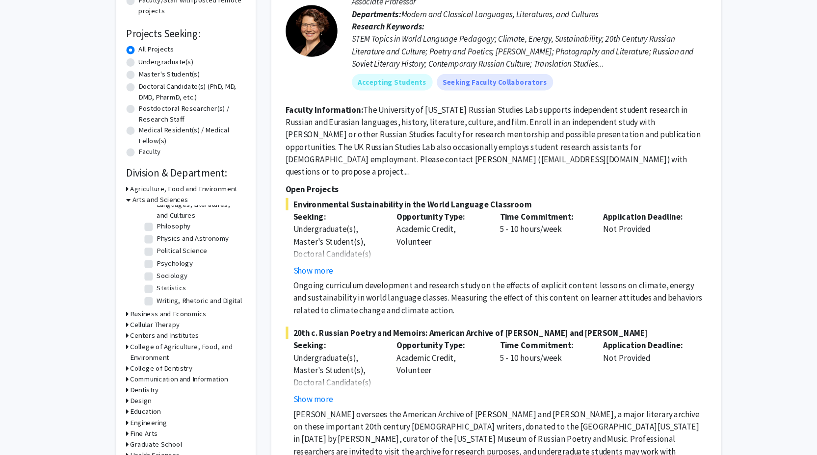
click at [132, 212] on icon at bounding box center [133, 212] width 4 height 10
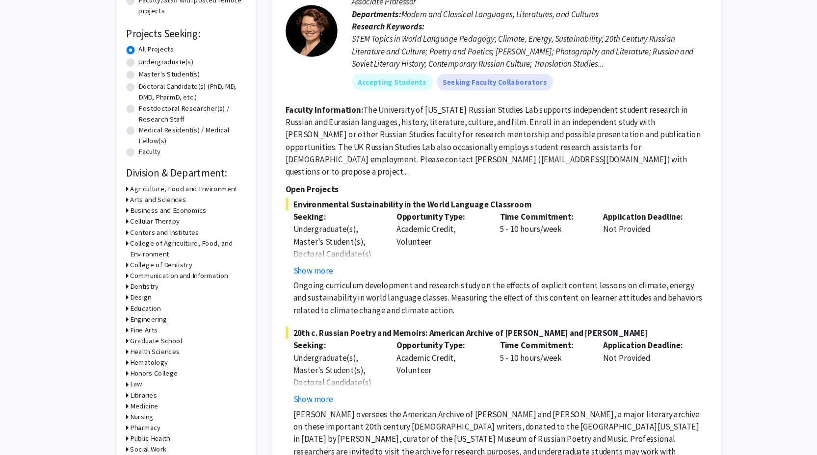
scroll to position [0, 0]
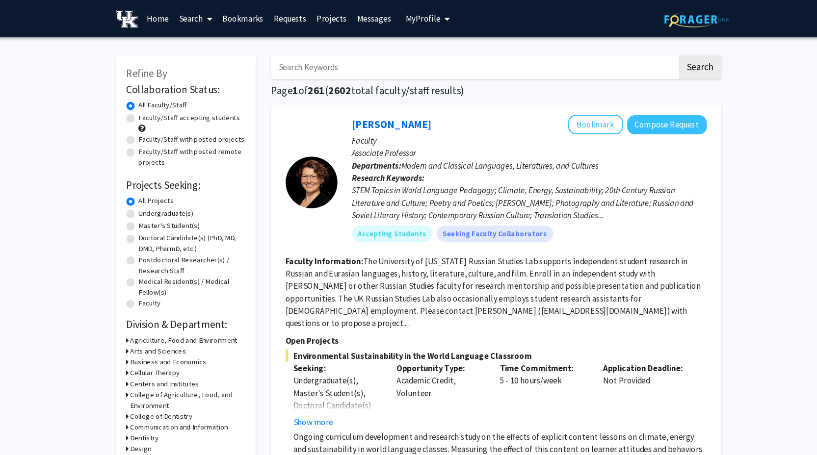
click at [356, 64] on input "Search Keywords" at bounding box center [461, 63] width 385 height 23
click at [355, 61] on input ""African American studies" at bounding box center [461, 63] width 385 height 23
click at [280, 64] on input ""African American" at bounding box center [461, 63] width 385 height 23
click at [655, 52] on button "Search" at bounding box center [675, 63] width 40 height 23
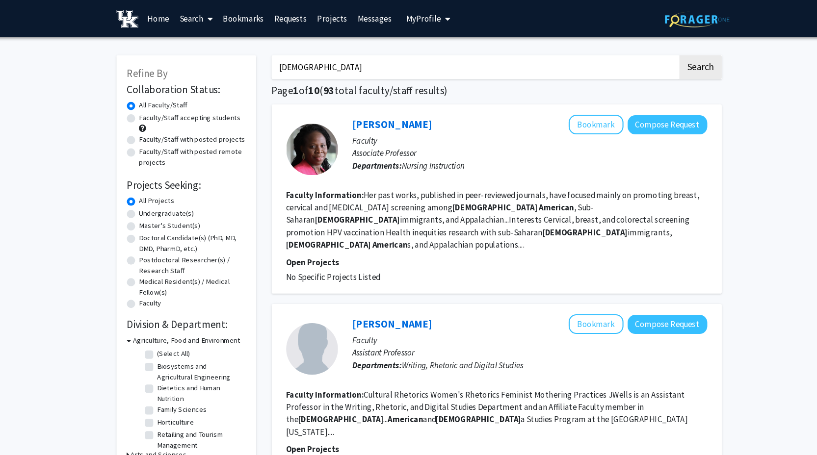
click at [376, 64] on input "African American" at bounding box center [461, 63] width 385 height 23
click at [655, 52] on button "Search" at bounding box center [675, 63] width 40 height 23
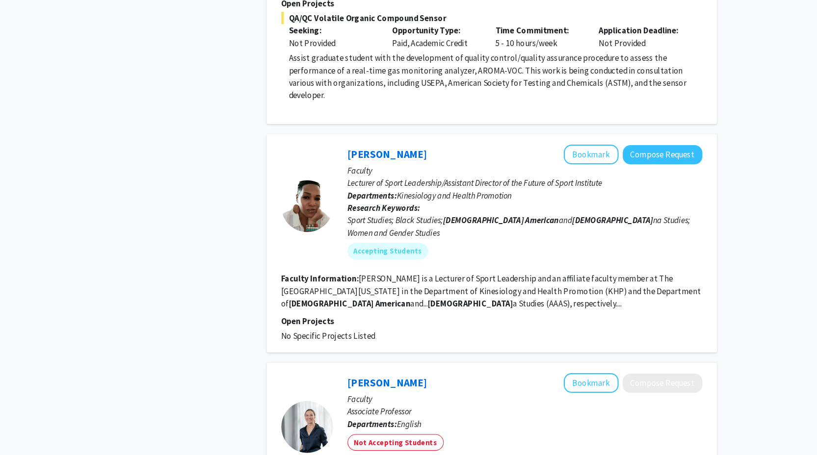
scroll to position [2295, 0]
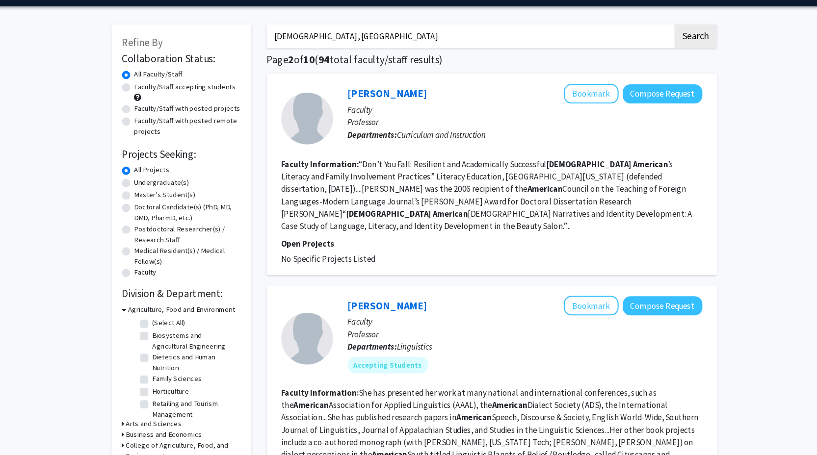
scroll to position [11, 0]
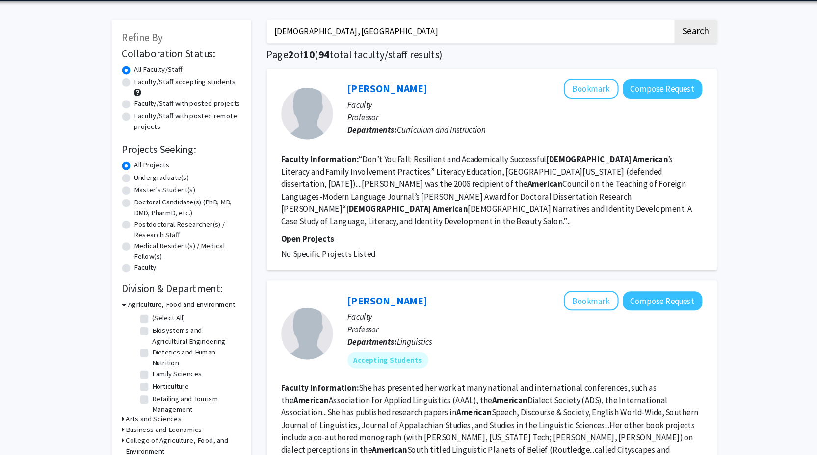
click at [133, 312] on icon at bounding box center [133, 312] width 4 height 10
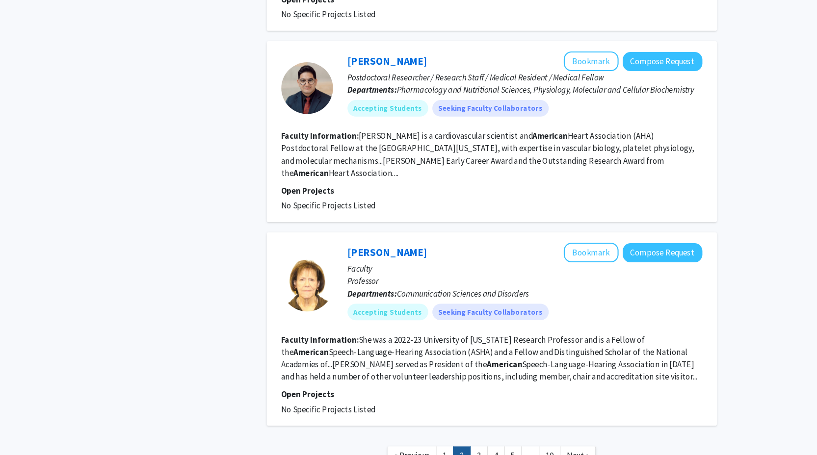
scroll to position [1620, 0]
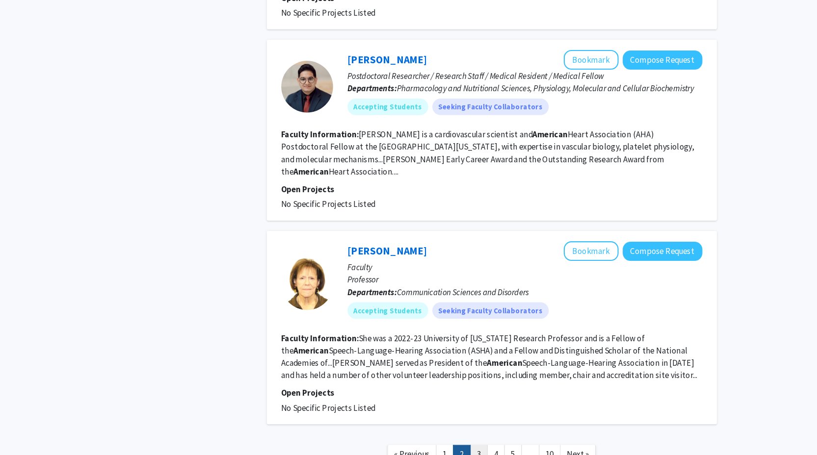
click at [466, 445] on link "3" at bounding box center [470, 453] width 17 height 17
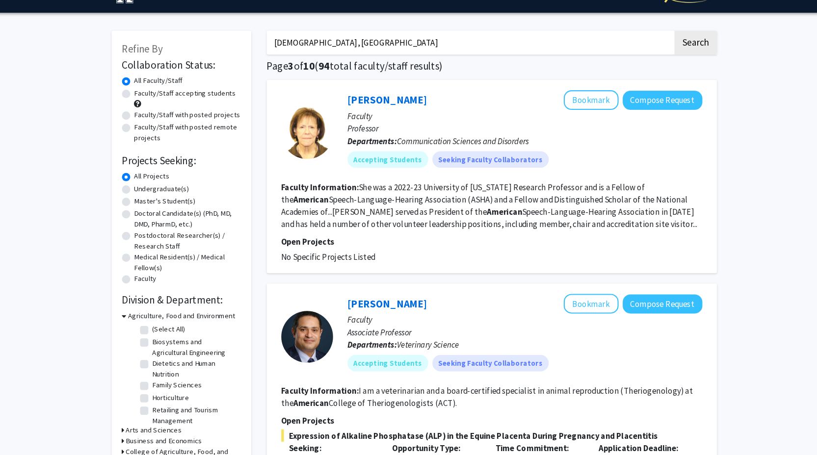
drag, startPoint x: 335, startPoint y: 65, endPoint x: 276, endPoint y: 65, distance: 58.4
click at [276, 65] on input "African American, Caribbean" at bounding box center [461, 63] width 385 height 23
type input "Caribbean"
click at [655, 52] on button "Search" at bounding box center [675, 63] width 40 height 23
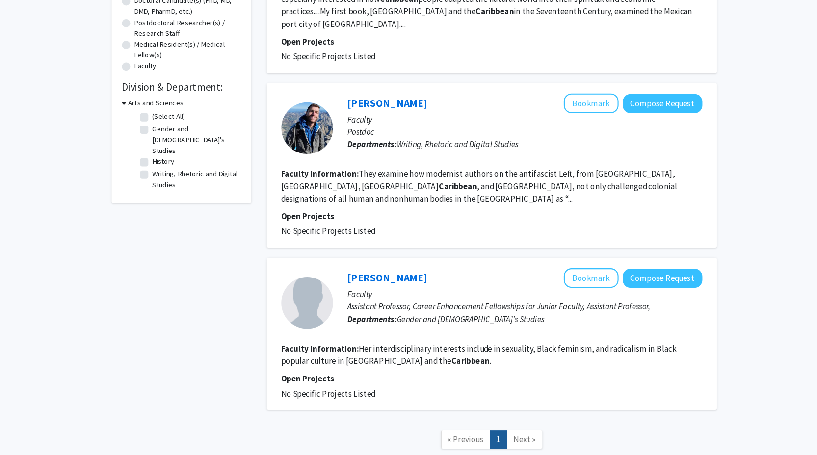
scroll to position [244, 0]
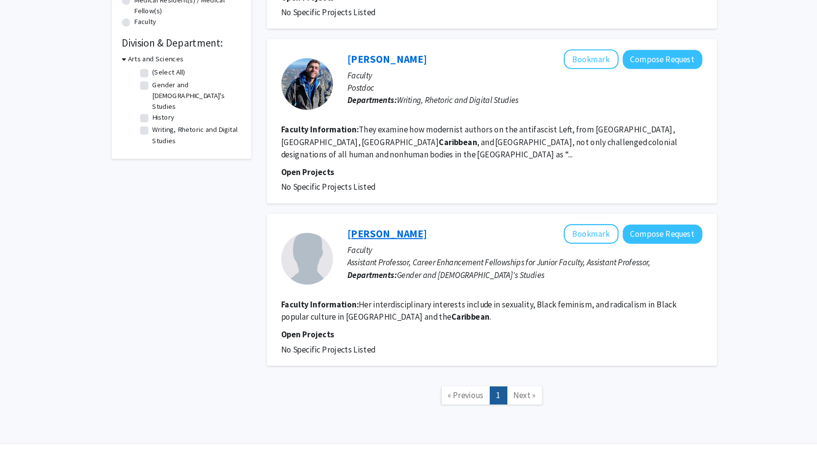
click at [385, 239] on link "Aria Halliday" at bounding box center [383, 245] width 76 height 12
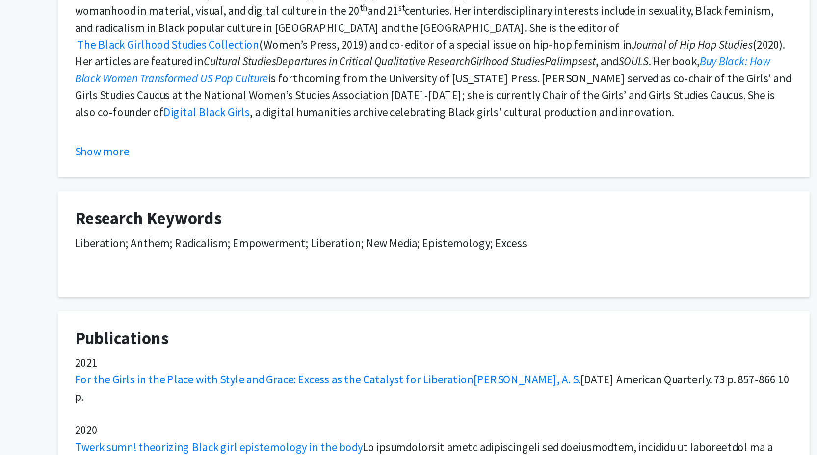
scroll to position [78, 0]
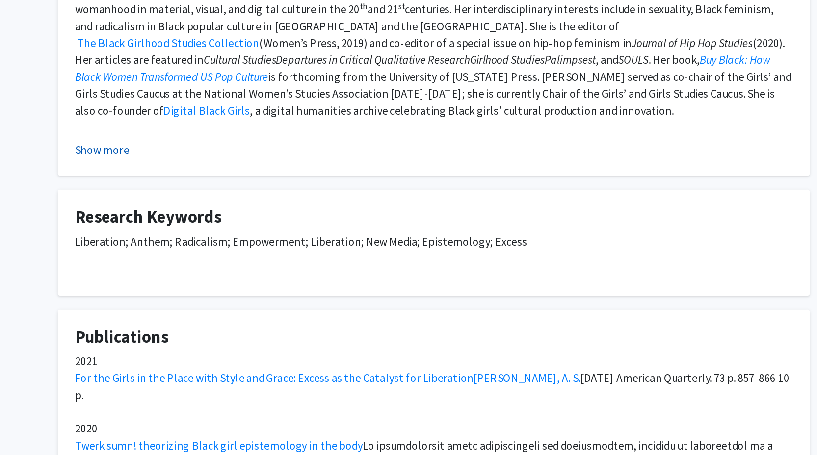
click at [179, 243] on button "Show more" at bounding box center [177, 242] width 38 height 12
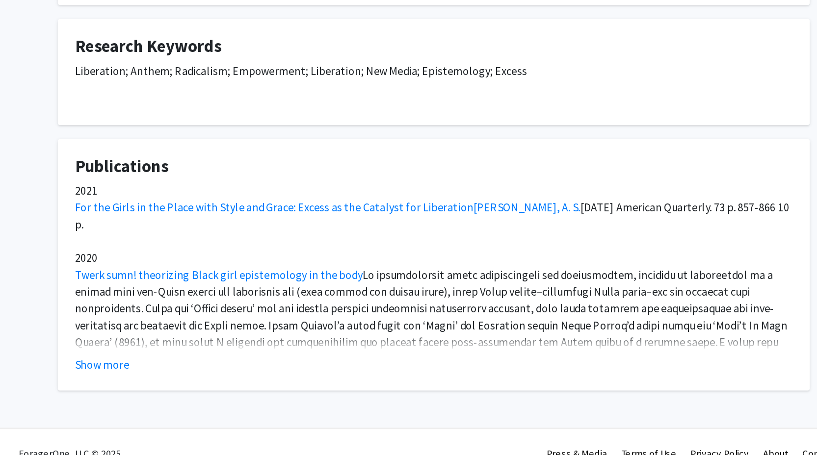
scroll to position [402, 0]
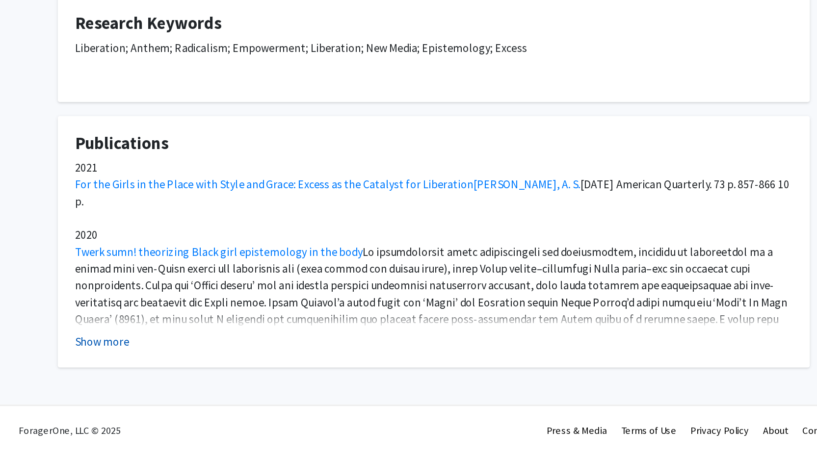
click at [173, 377] on button "Show more" at bounding box center [177, 376] width 38 height 12
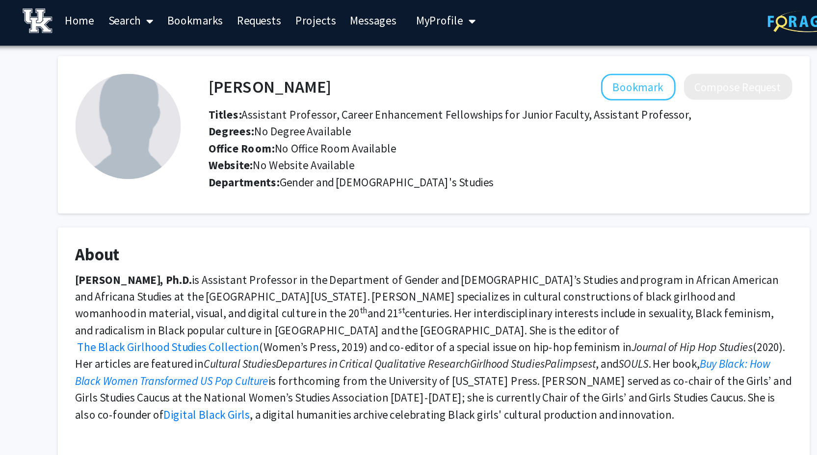
scroll to position [0, 0]
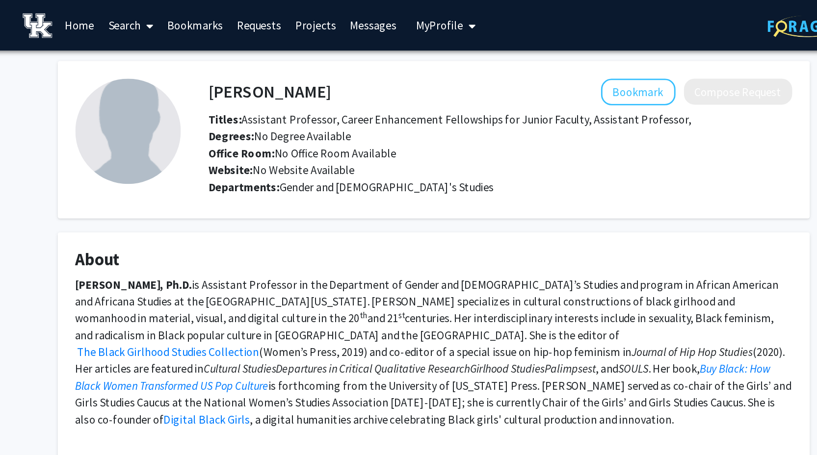
drag, startPoint x: 250, startPoint y: 63, endPoint x: 362, endPoint y: 63, distance: 112.3
click at [362, 63] on div "Aria Halliday Bookmark Compose Request" at bounding box center [455, 64] width 422 height 19
drag, startPoint x: 316, startPoint y: 61, endPoint x: 253, endPoint y: 63, distance: 63.8
click at [253, 63] on div "Aria Halliday Bookmark Compose Request" at bounding box center [455, 64] width 422 height 19
copy h4 "Aria Halliday"
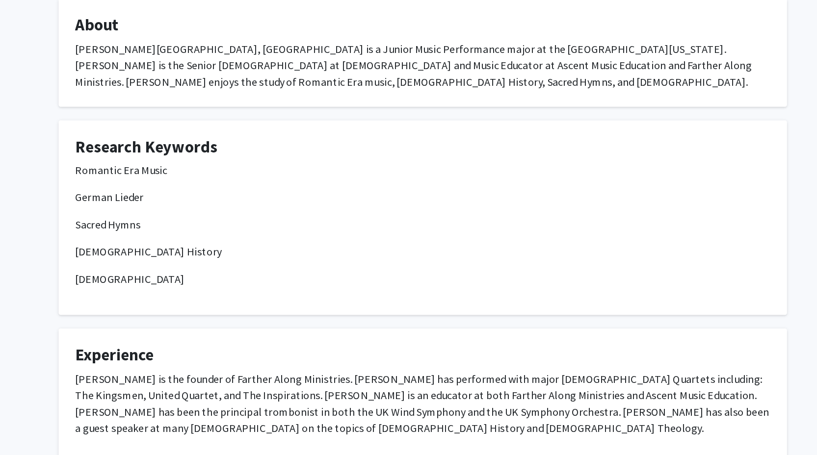
scroll to position [187, 0]
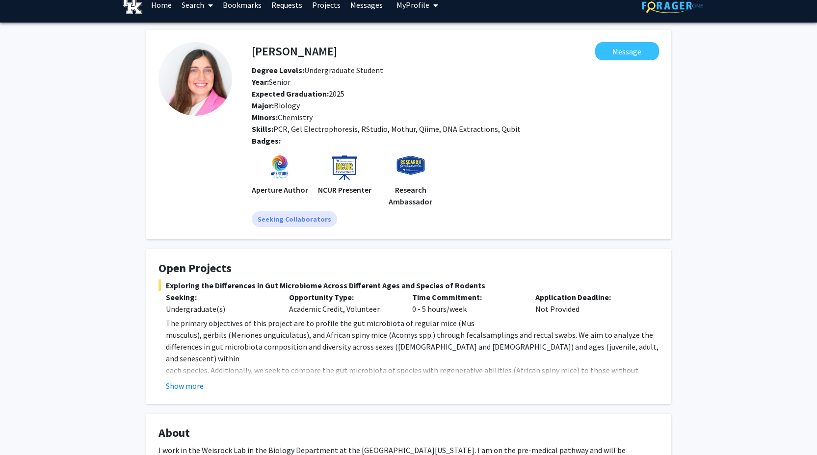
scroll to position [17, 0]
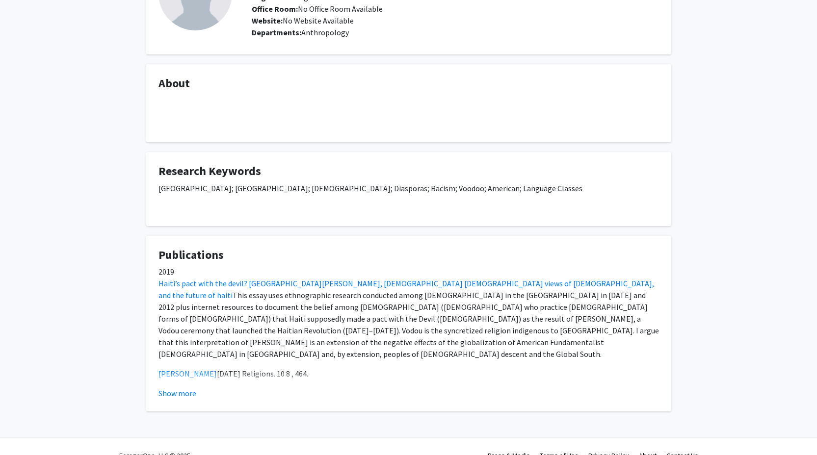
scroll to position [116, 0]
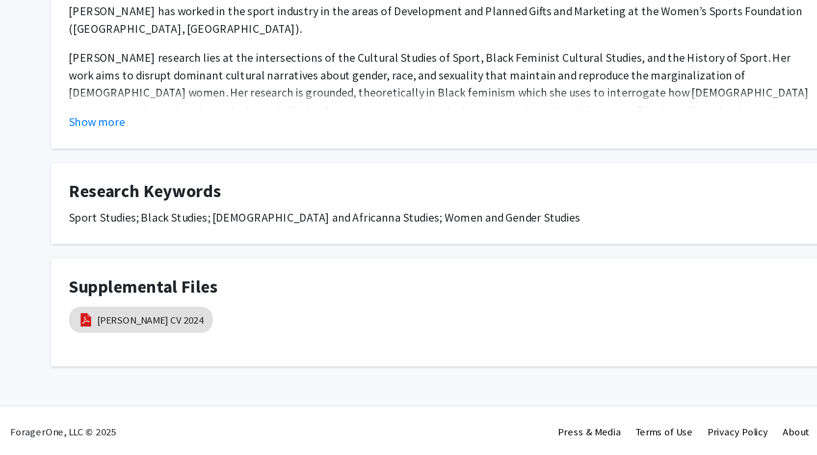
scroll to position [107, 0]
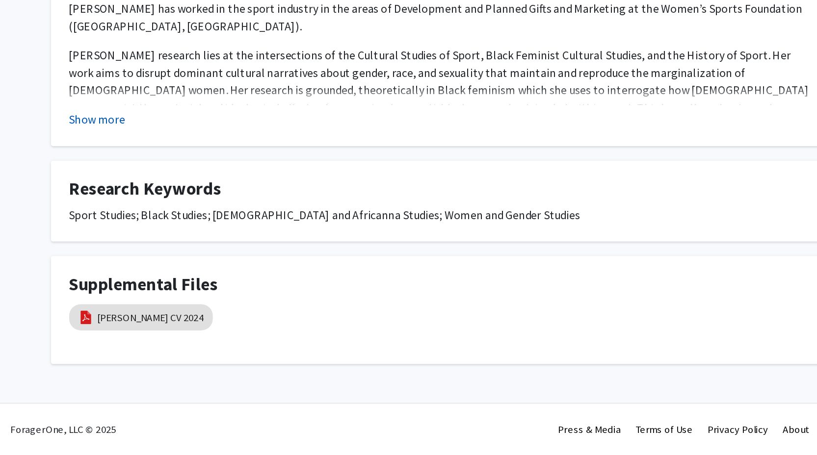
click at [177, 230] on button "Show more" at bounding box center [177, 229] width 38 height 12
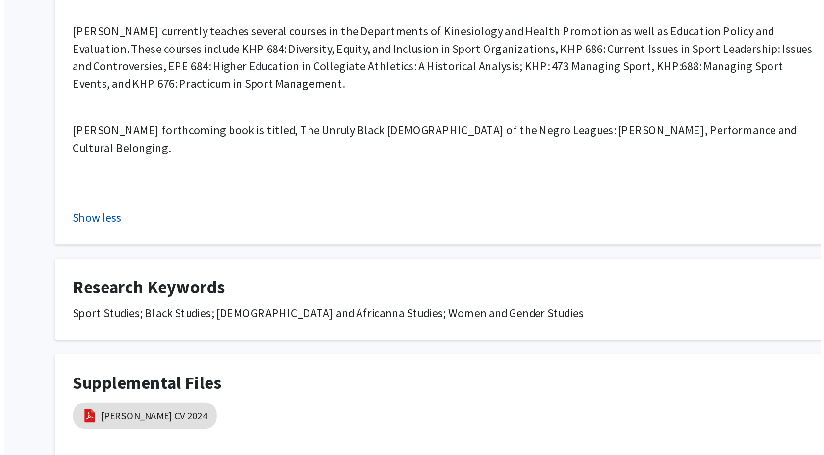
scroll to position [268, 0]
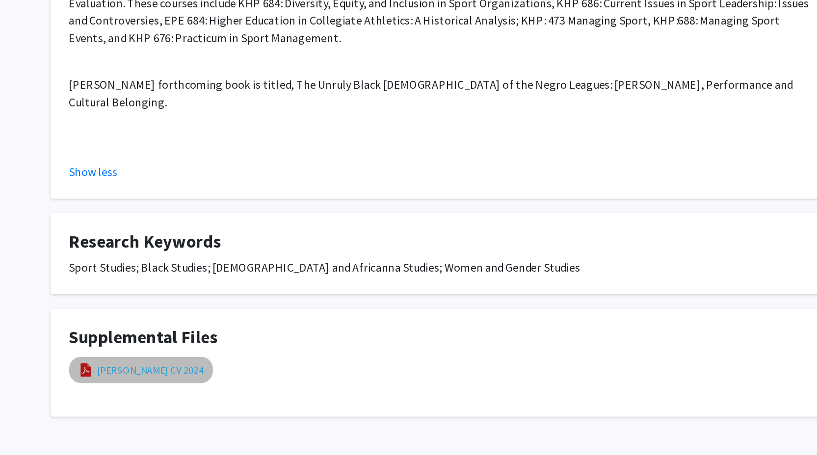
click at [184, 393] on link "[PERSON_NAME] CV 2024" at bounding box center [214, 398] width 72 height 10
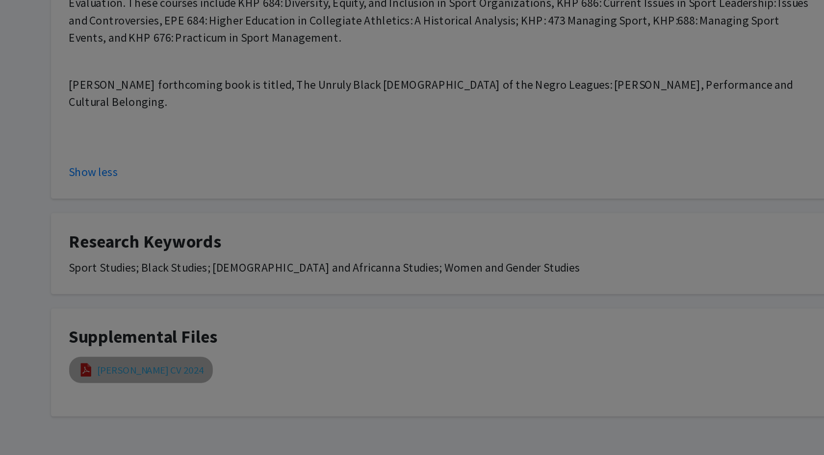
select select "custom"
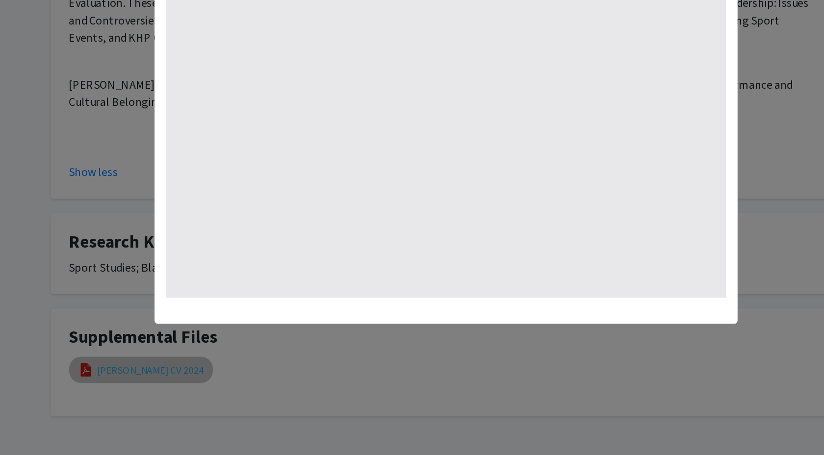
type input "0"
select select "custom"
type input "1"
select select "auto"
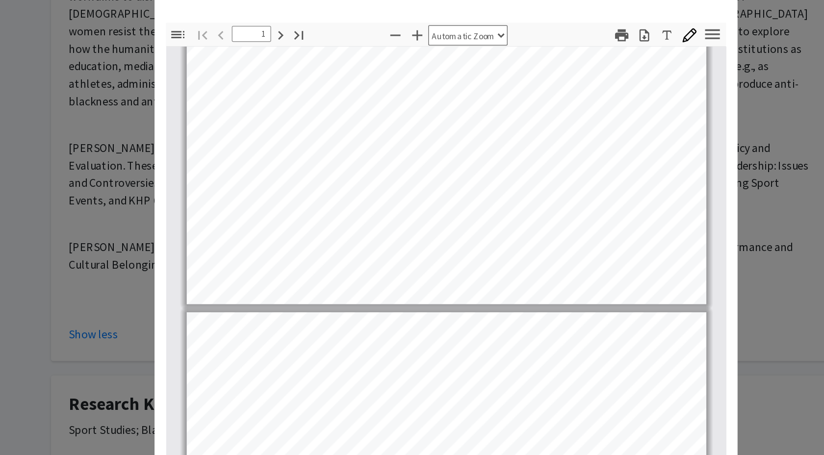
scroll to position [288, 0]
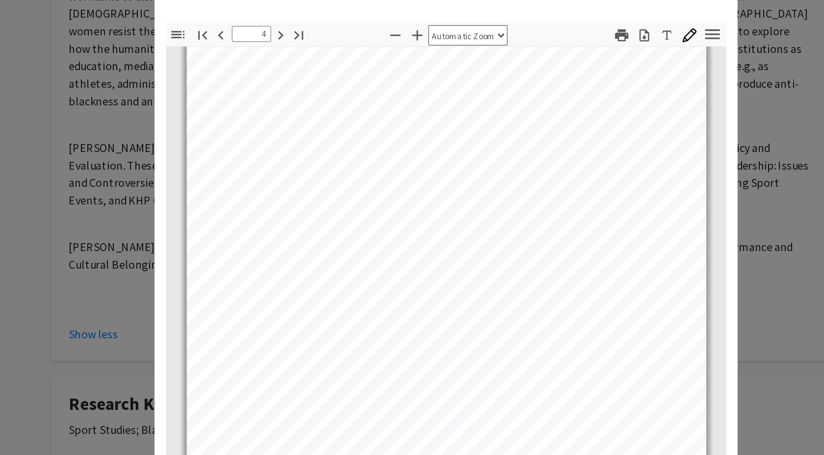
type input "5"
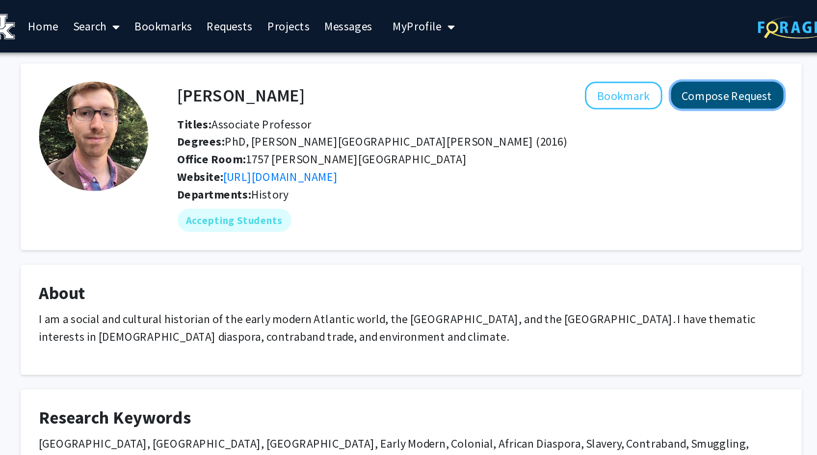
click at [606, 63] on button "Compose Request" at bounding box center [621, 64] width 76 height 18
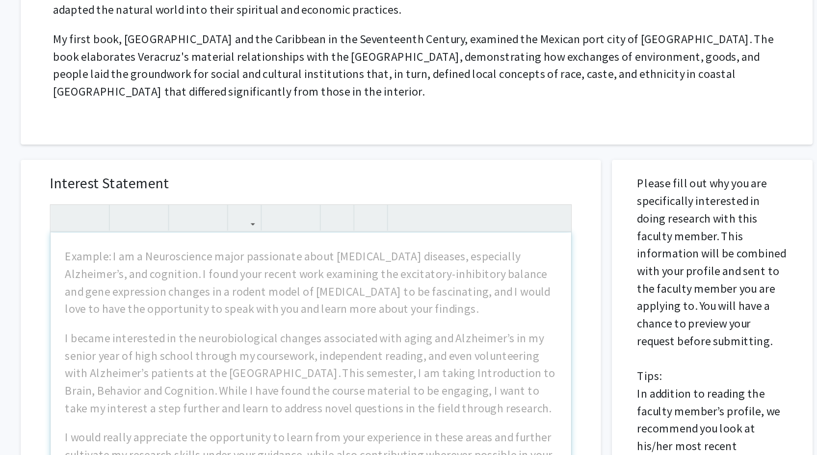
scroll to position [80, 0]
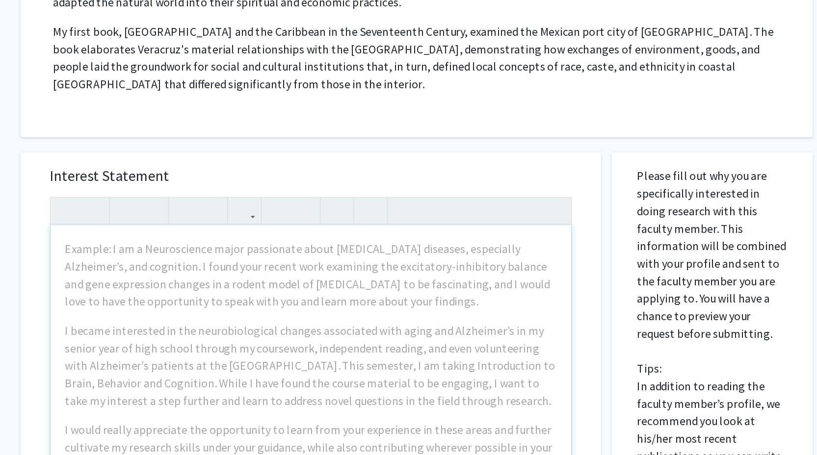
click at [581, 367] on p "Please fill out why you are specifically interested in doing research with this…" at bounding box center [611, 408] width 101 height 294
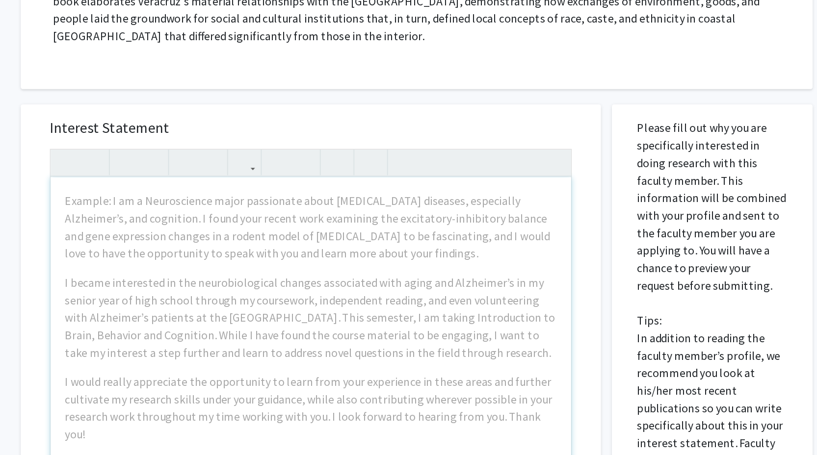
scroll to position [126, 0]
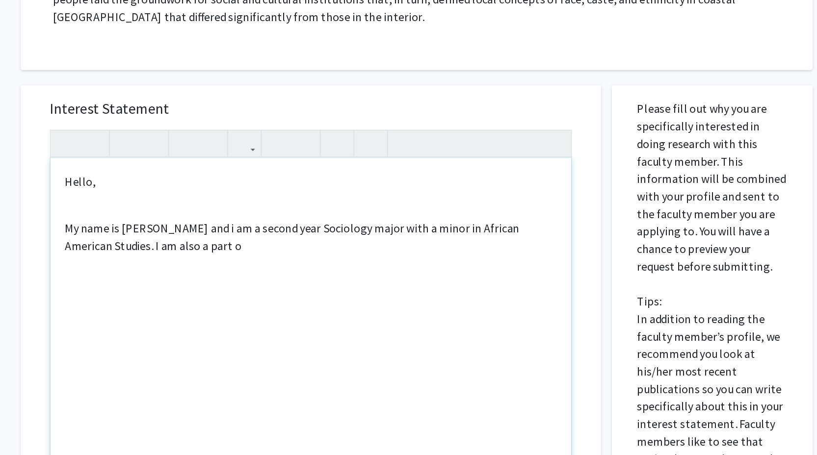
type textarea "<p>Hello,&nbsp;</p><br>My name is Saidah Ervin and i am a second year Sociology…"
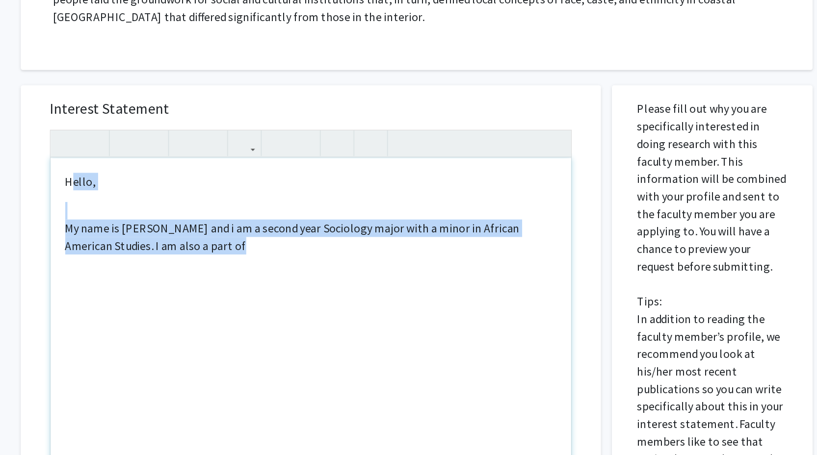
drag, startPoint x: 278, startPoint y: 321, endPoint x: 179, endPoint y: 270, distance: 111.4
click at [179, 270] on div "Hello, My name is Saidah Ervin and i am a second year Sociology major with a mi…" at bounding box center [341, 368] width 350 height 225
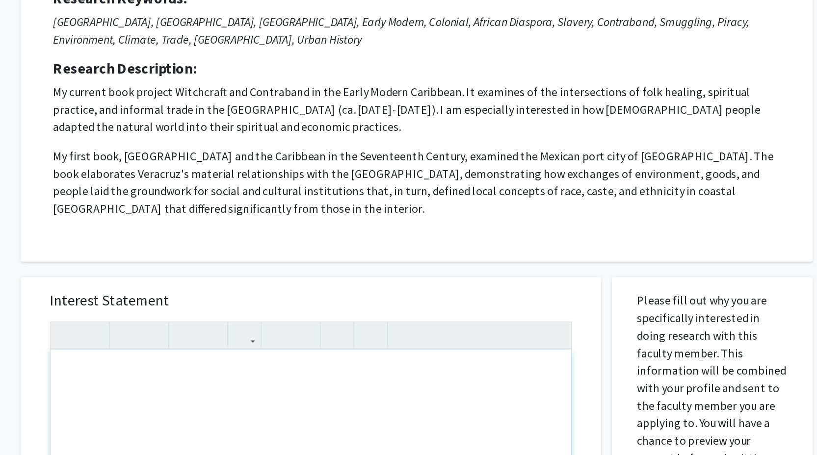
scroll to position [0, 0]
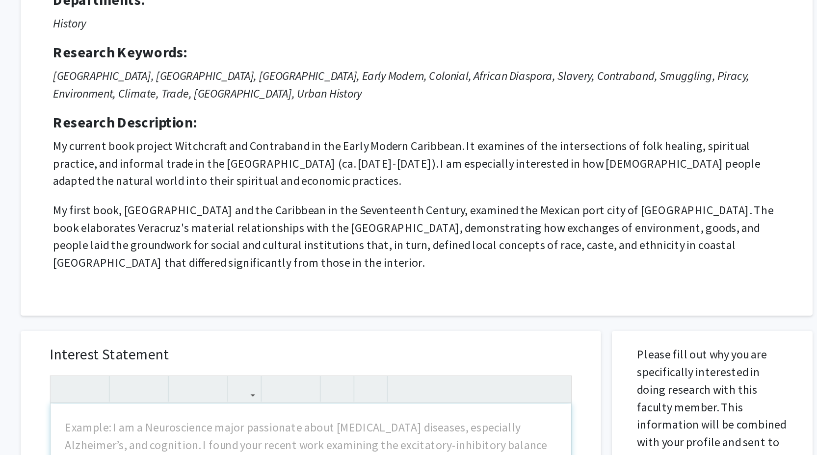
click at [269, 213] on p "My current book project Witchcraft and Contraband in the Early Modern Caribbean…" at bounding box center [412, 219] width 488 height 35
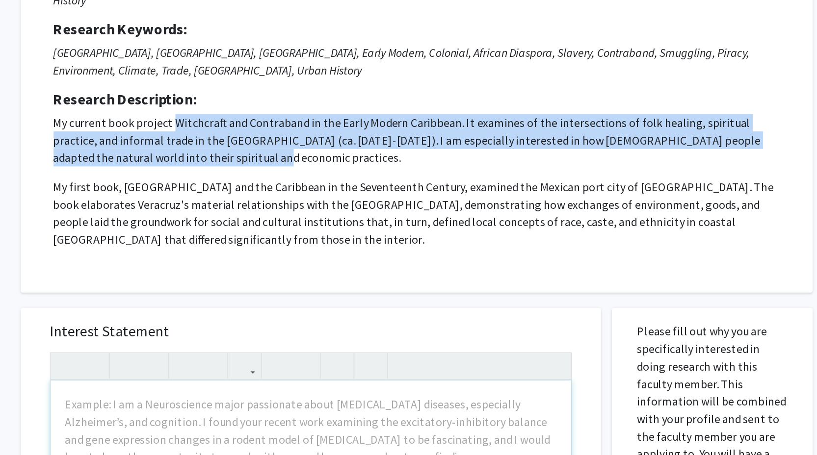
drag, startPoint x: 249, startPoint y: 207, endPoint x: 259, endPoint y: 233, distance: 29.1
click at [259, 233] on p "My current book project Witchcraft and Contraband in the Early Modern Caribbean…" at bounding box center [412, 219] width 488 height 35
copy p "Witchcraft and Contraband in the Early Modern Caribbean. It examines of the int…"
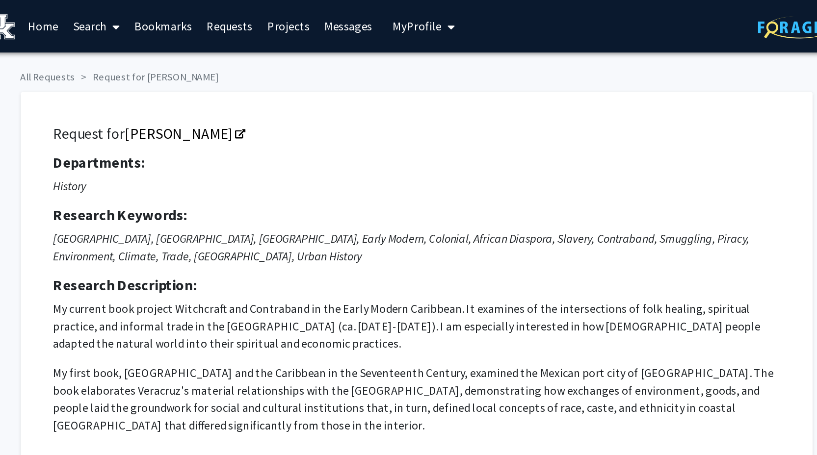
click at [348, 120] on p "History" at bounding box center [412, 125] width 488 height 12
